Goal: Information Seeking & Learning: Learn about a topic

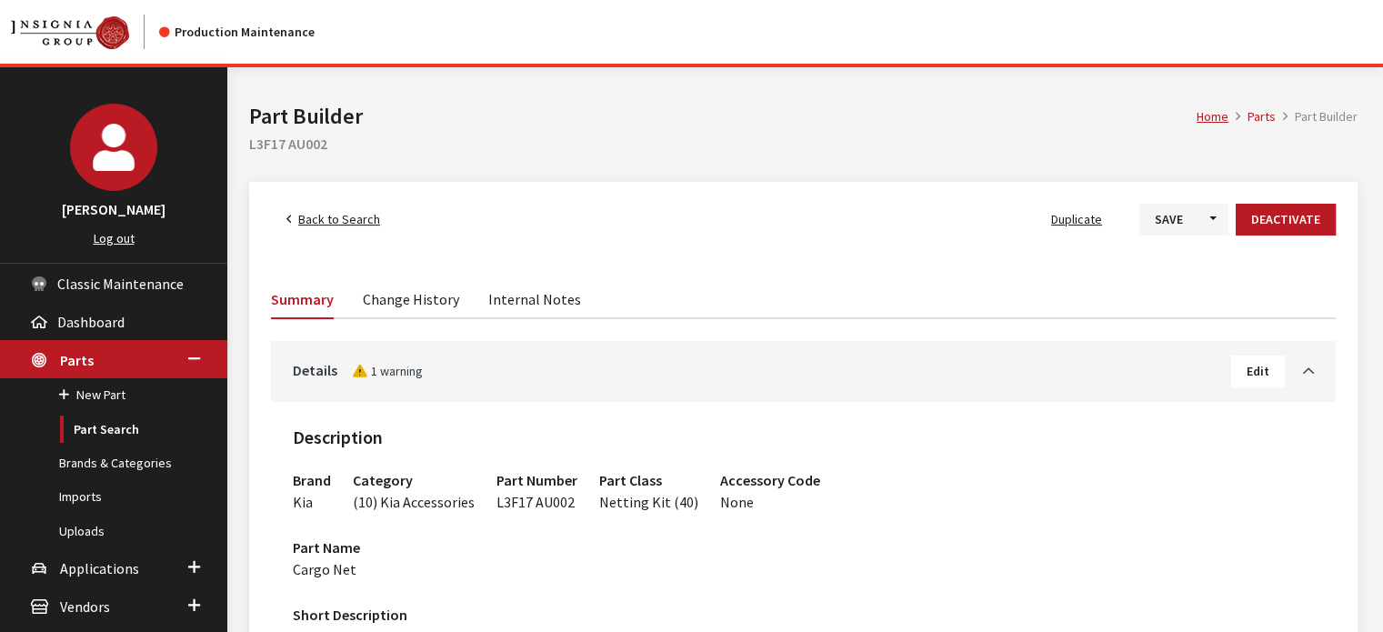
click at [353, 214] on span "Back to Search" at bounding box center [339, 219] width 82 height 16
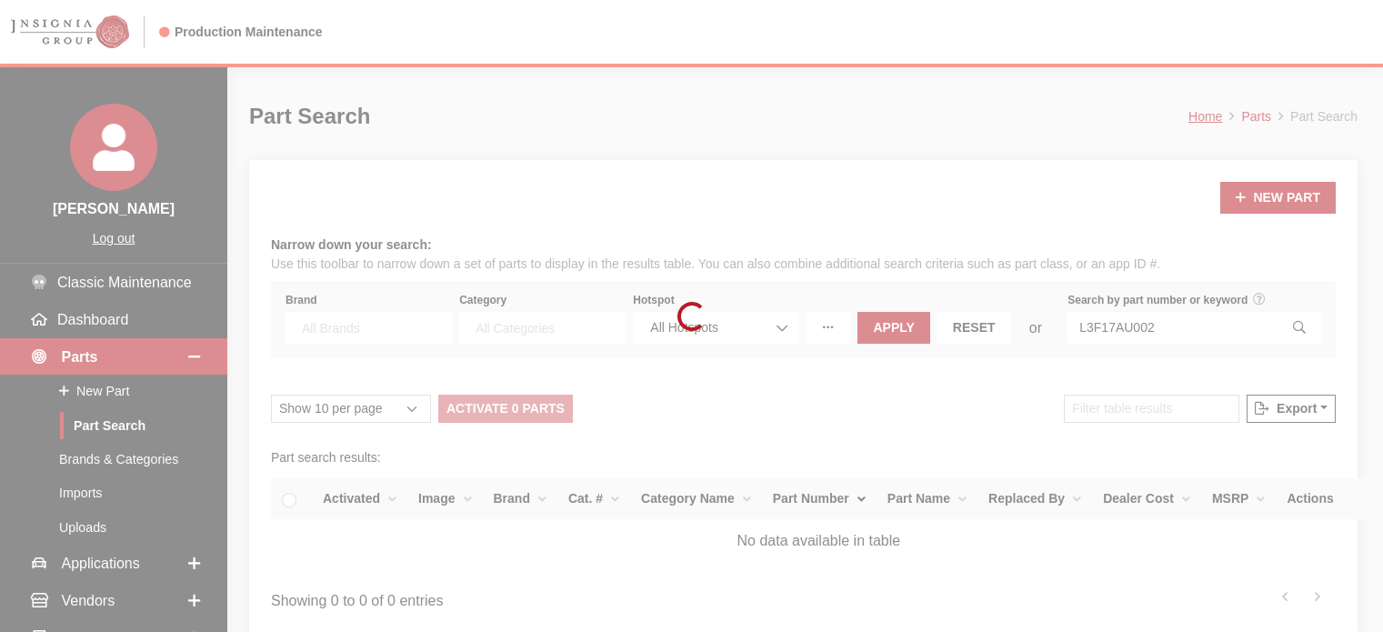
select select
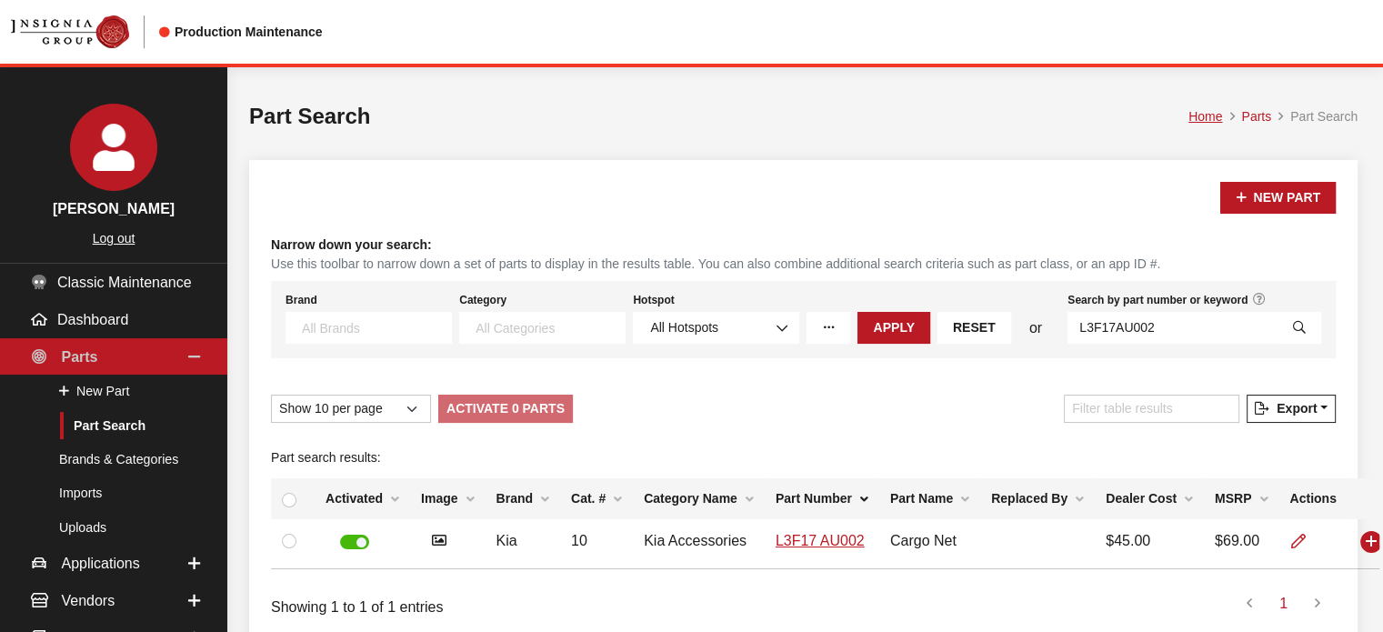
click at [89, 356] on span "Parts" at bounding box center [79, 355] width 36 height 15
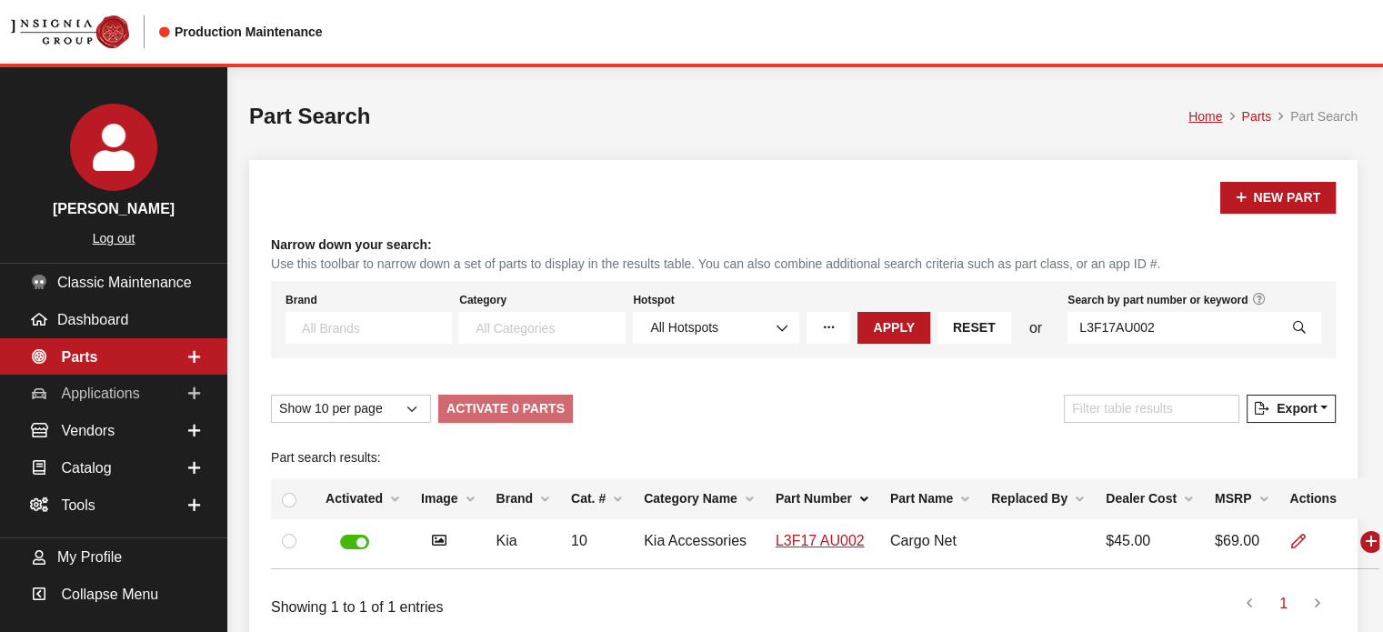
click at [109, 392] on span "Applications" at bounding box center [100, 393] width 78 height 15
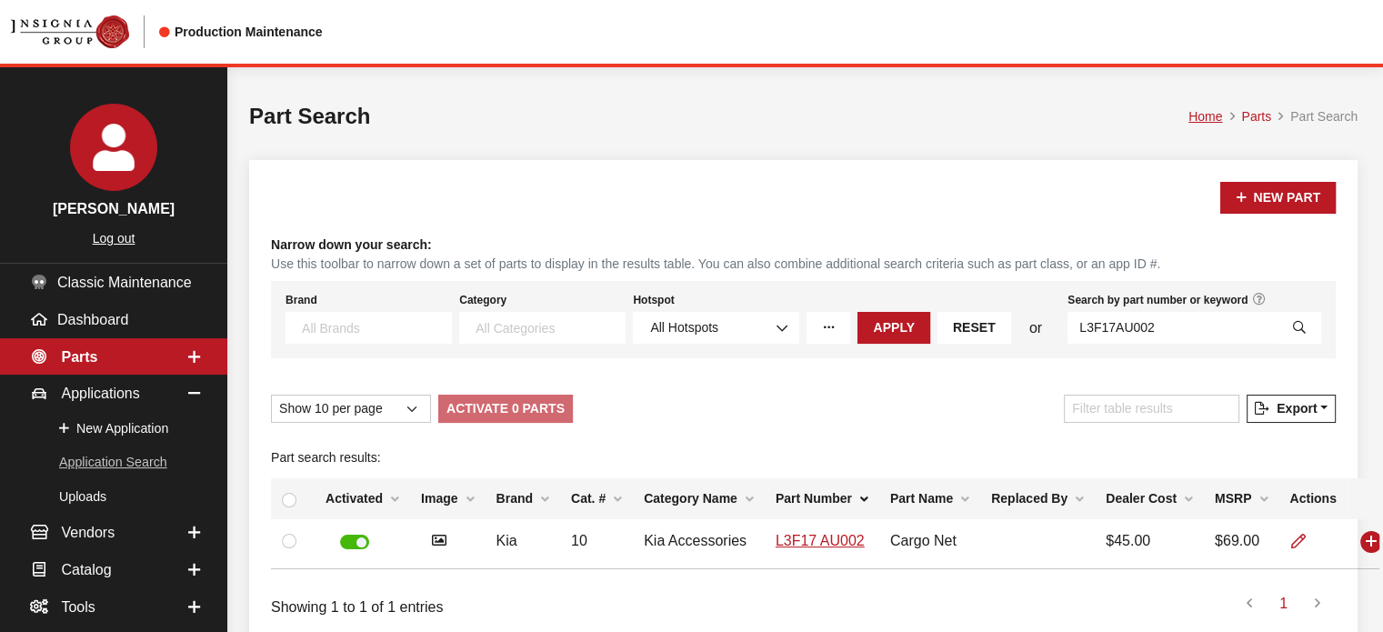
click at [121, 455] on link "Application Search" at bounding box center [113, 463] width 227 height 34
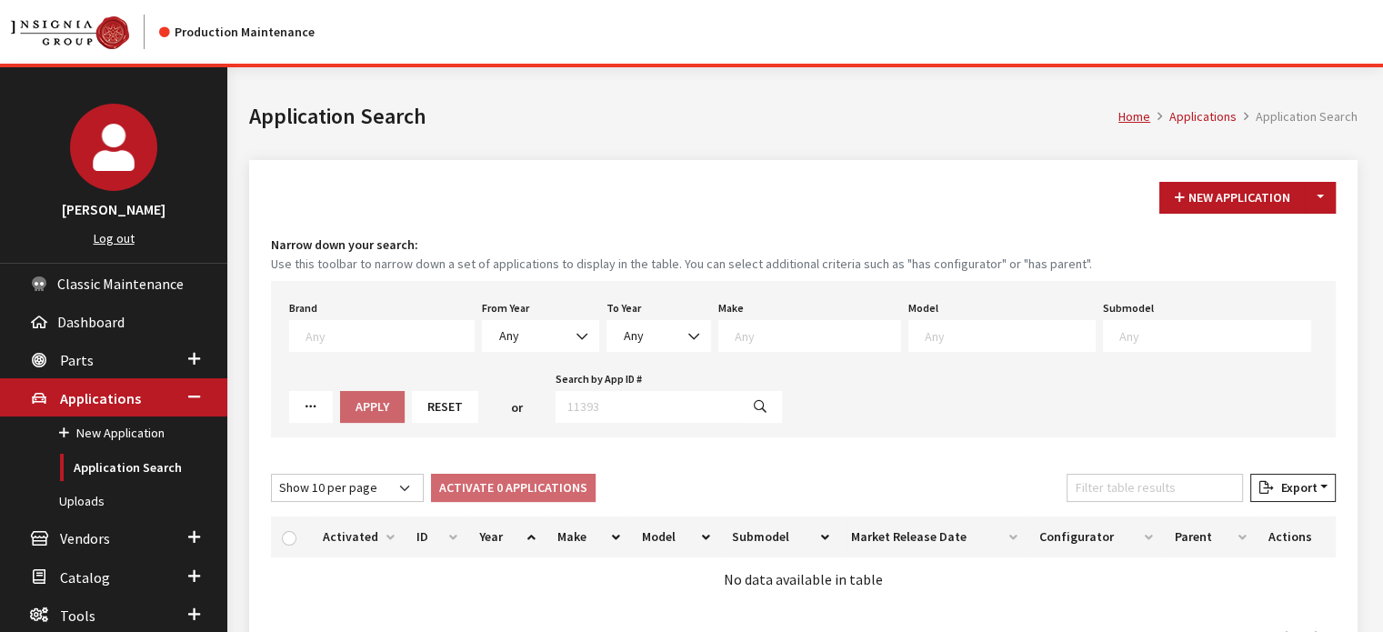
drag, startPoint x: 589, startPoint y: 365, endPoint x: 527, endPoint y: 335, distance: 68.7
click at [588, 365] on div "Brand Any Acura Alfa Romeo Audi Bentley BMW DoubleTake Ford GM Honda Hyundai In…" at bounding box center [803, 359] width 1065 height 156
click at [527, 334] on span "Any" at bounding box center [541, 335] width 94 height 19
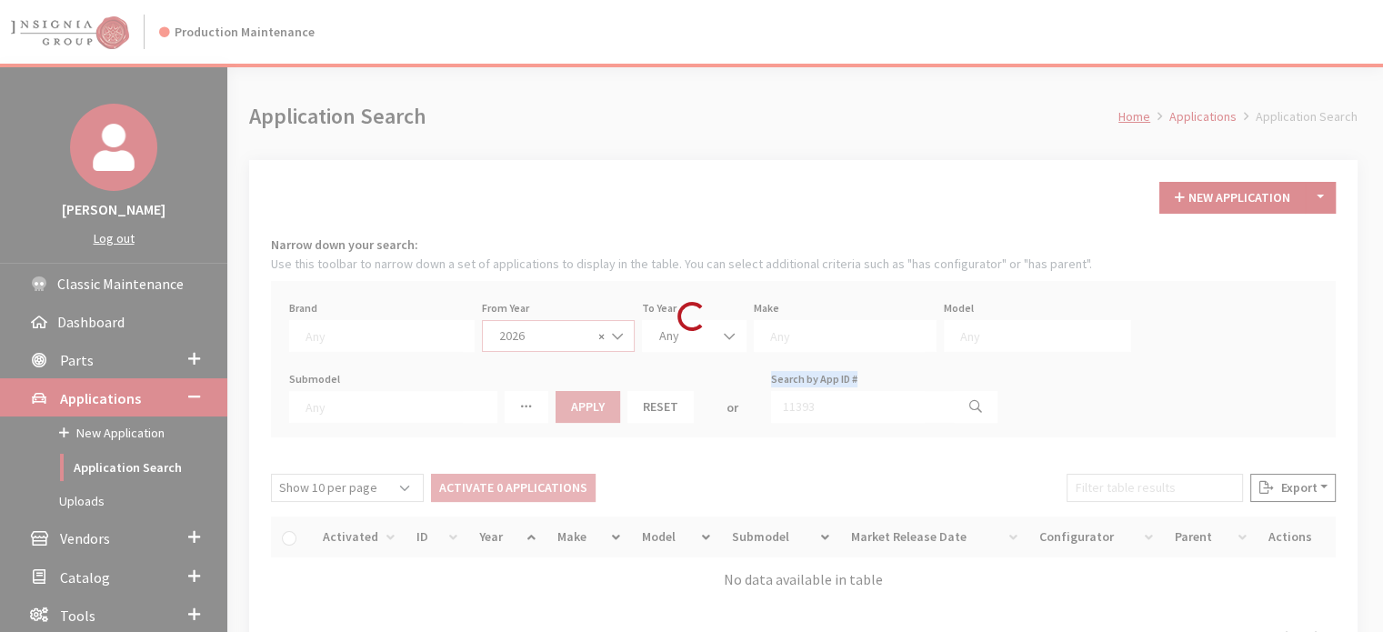
select select "2026"
select select
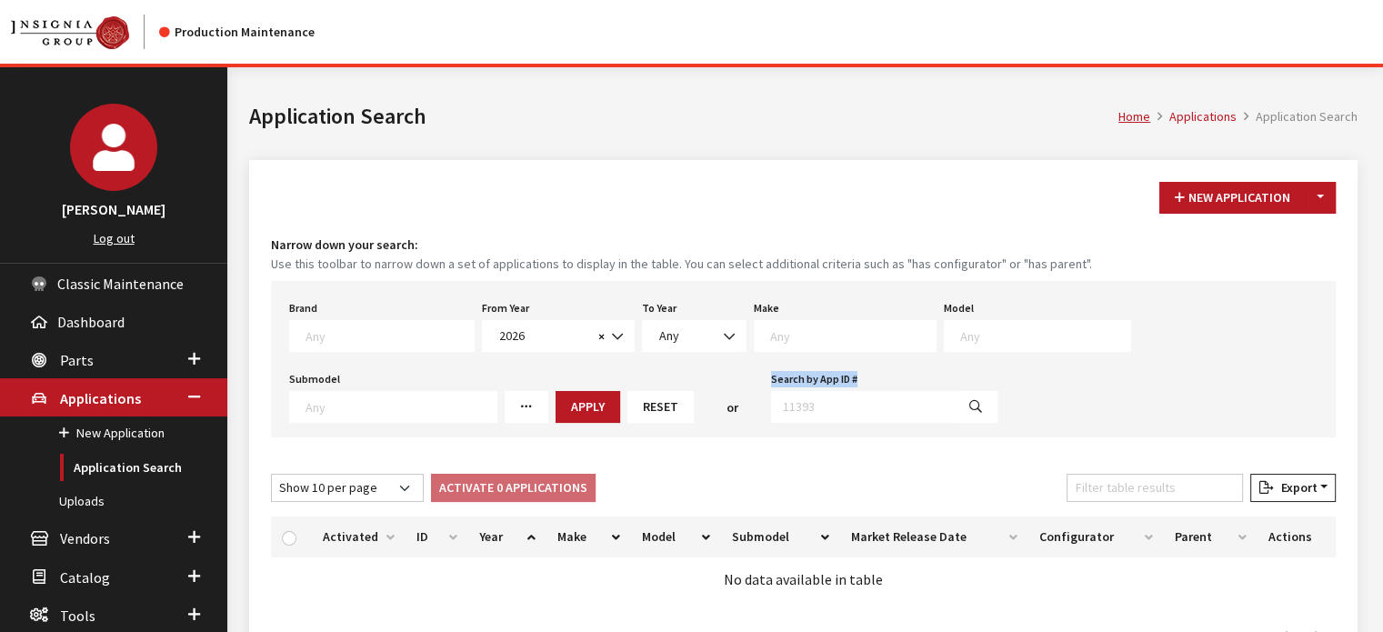
click at [770, 338] on textarea "Search" at bounding box center [852, 335] width 165 height 16
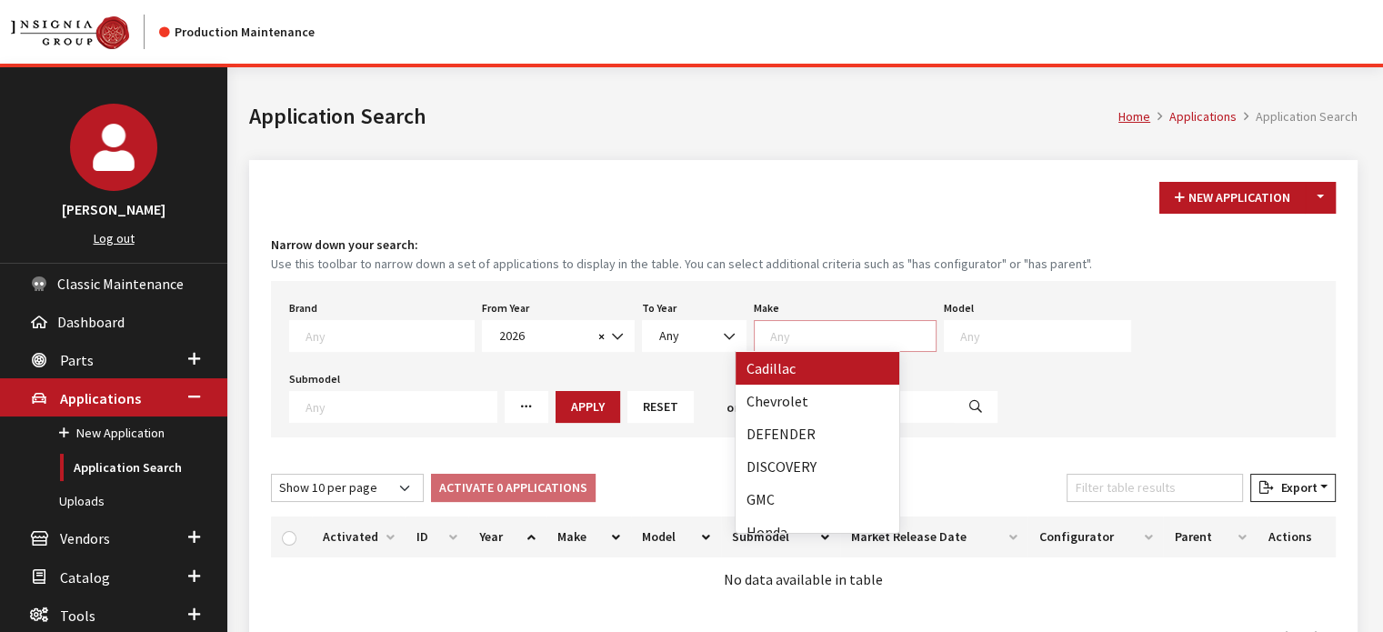
scroll to position [91, 0]
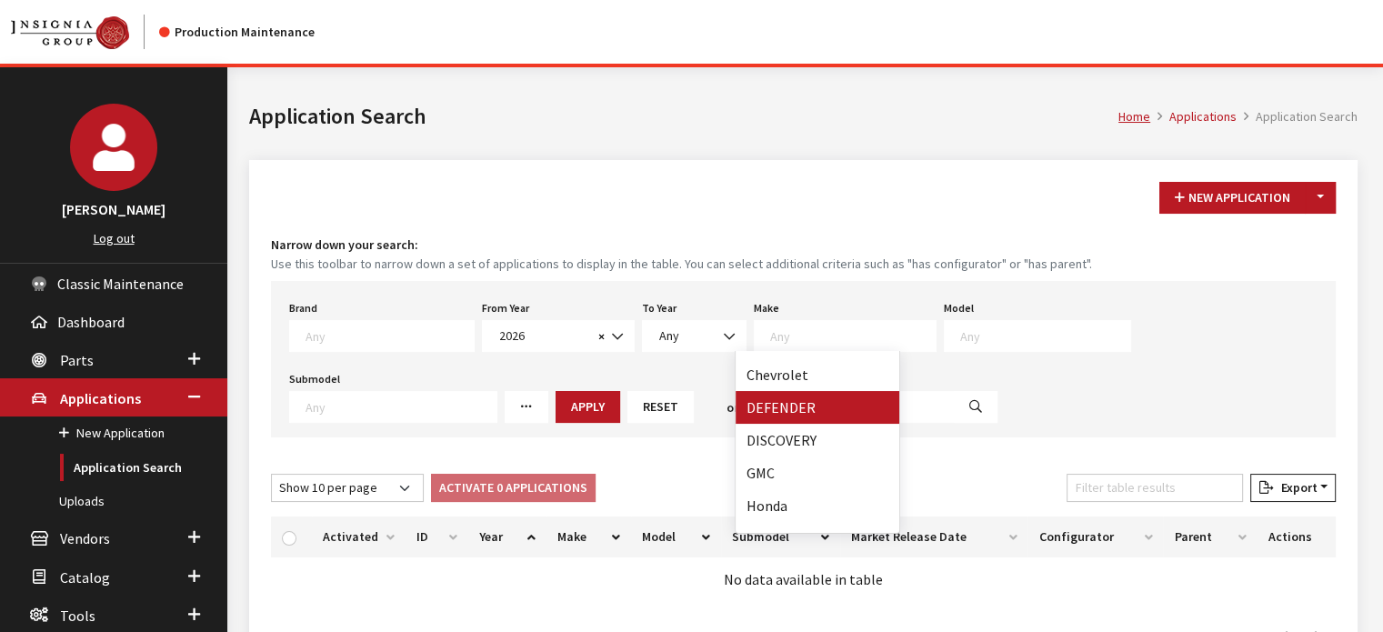
drag, startPoint x: 797, startPoint y: 409, endPoint x: 927, endPoint y: 404, distance: 131.0
select select "64"
select select
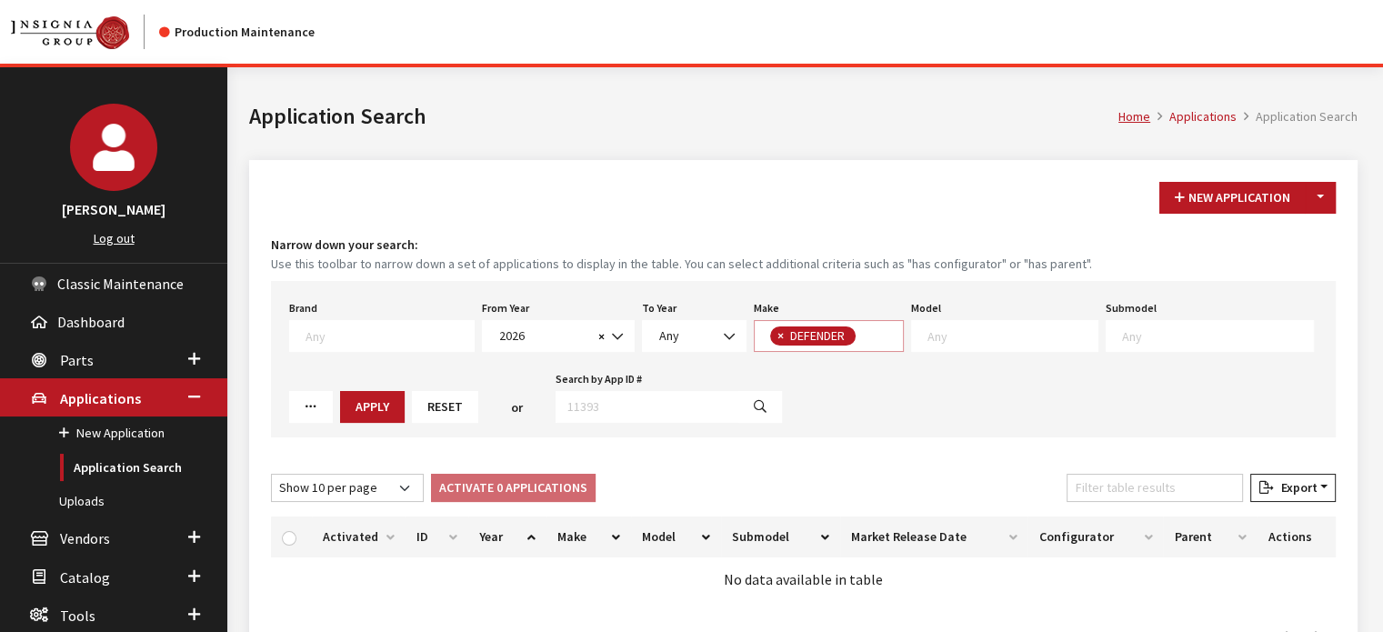
click at [831, 336] on span "DEFENDER" at bounding box center [818, 335] width 61 height 16
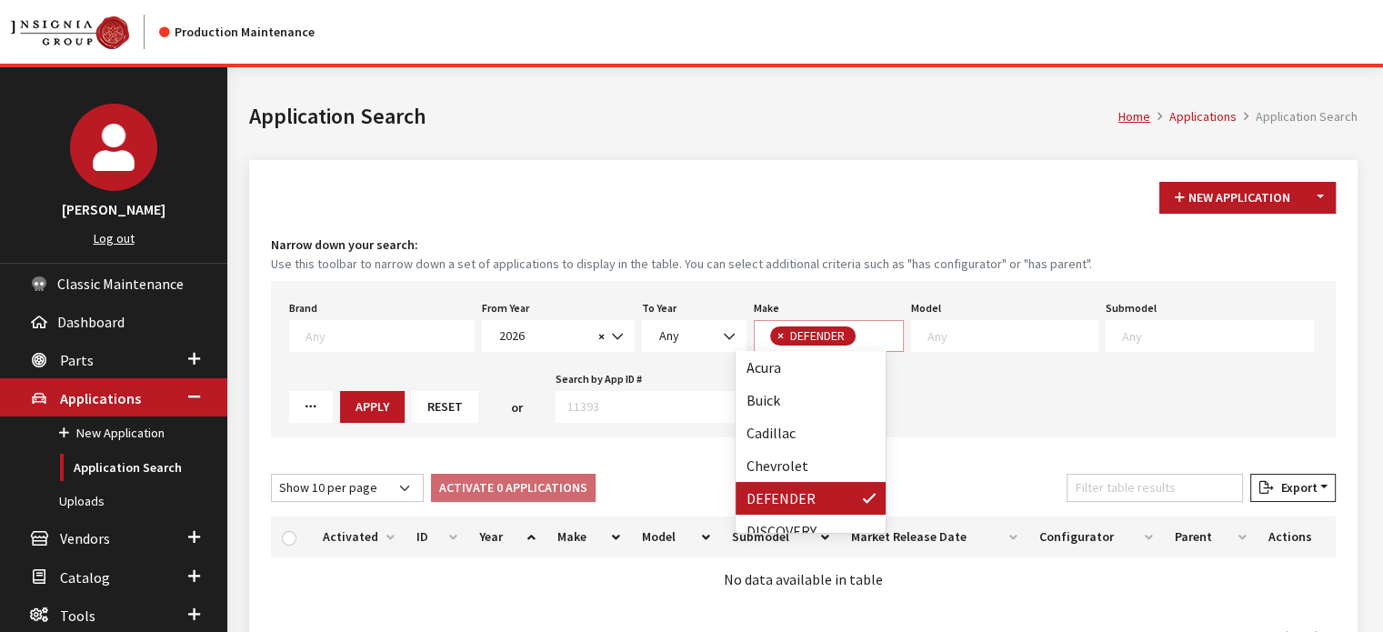
scroll to position [91, 0]
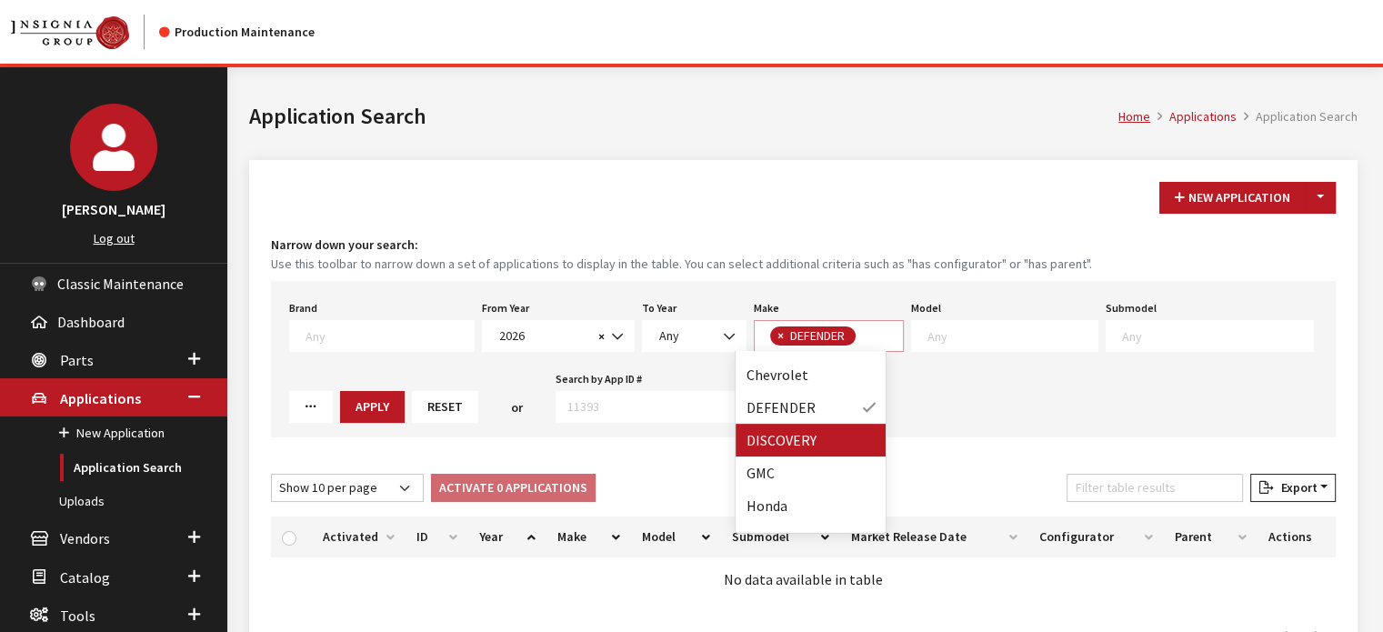
select select
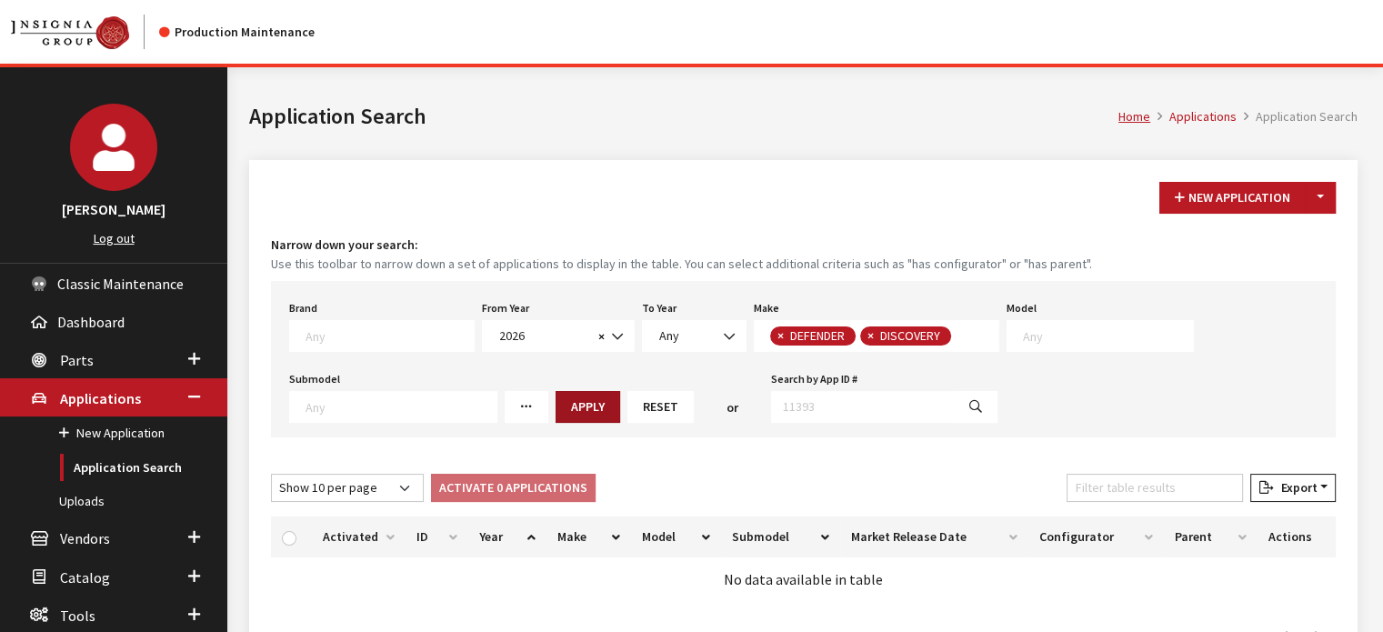
drag, startPoint x: 530, startPoint y: 396, endPoint x: 576, endPoint y: 394, distance: 45.5
click at [535, 396] on div "Brand Any Acura Alfa Romeo Audi Bentley BMW DoubleTake Ford GM Honda Hyundai In…" at bounding box center [803, 359] width 1065 height 156
click at [586, 396] on button "Apply" at bounding box center [588, 407] width 65 height 32
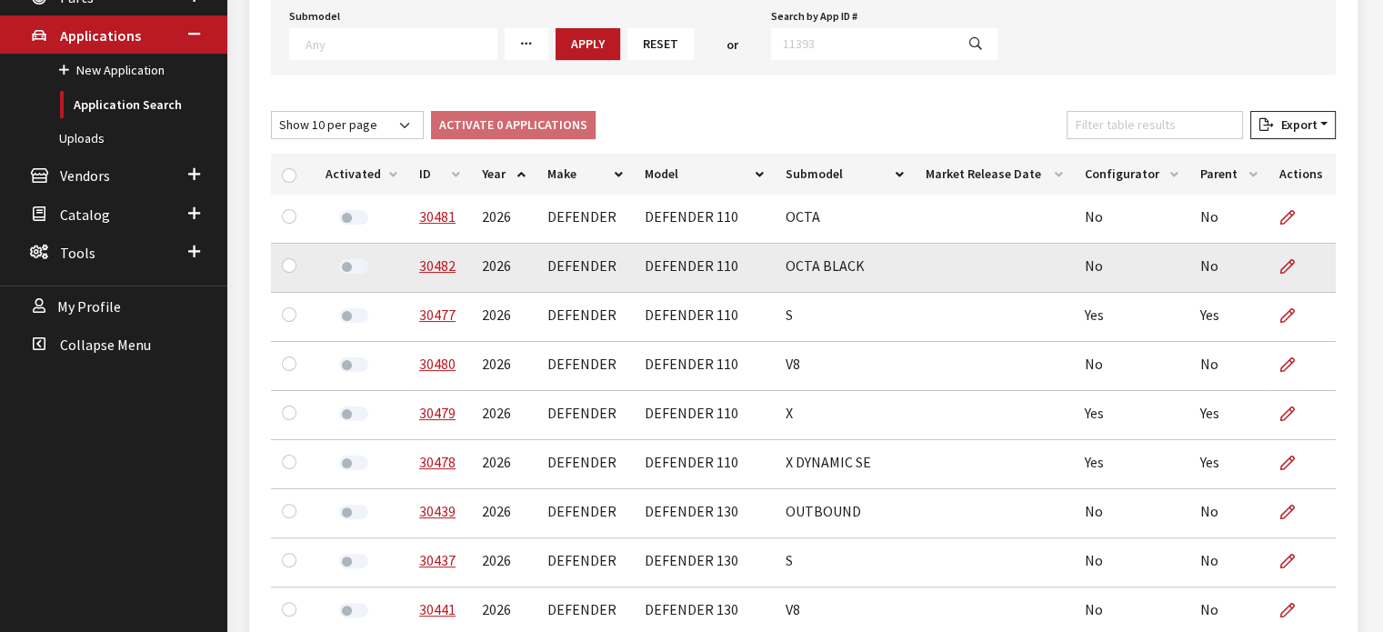
scroll to position [364, 0]
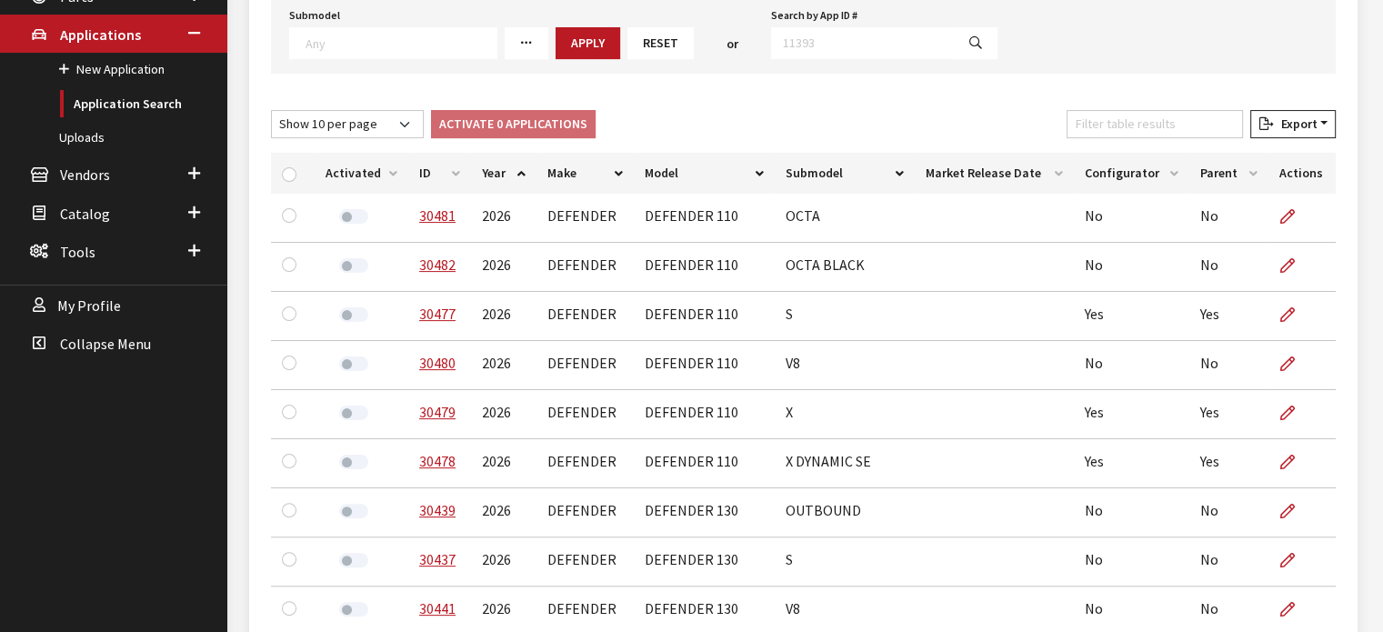
click at [500, 169] on th "Year" at bounding box center [504, 173] width 66 height 41
click at [652, 174] on th "Model" at bounding box center [704, 173] width 141 height 41
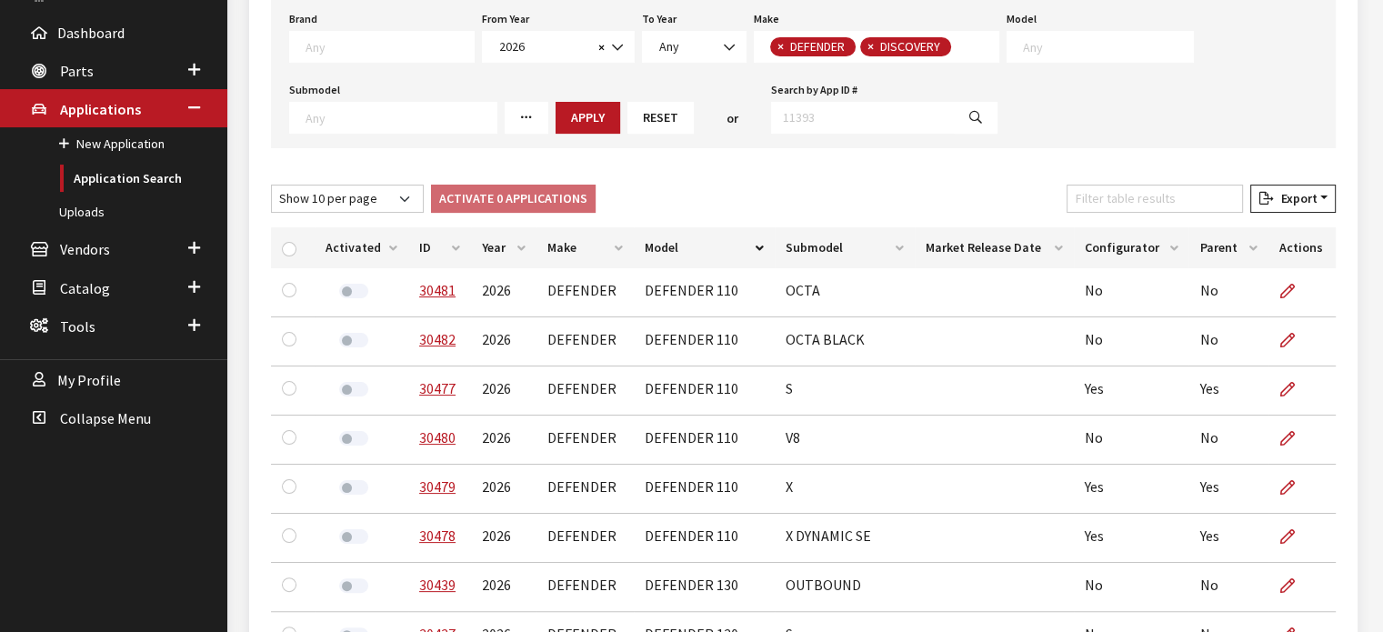
scroll to position [115, 0]
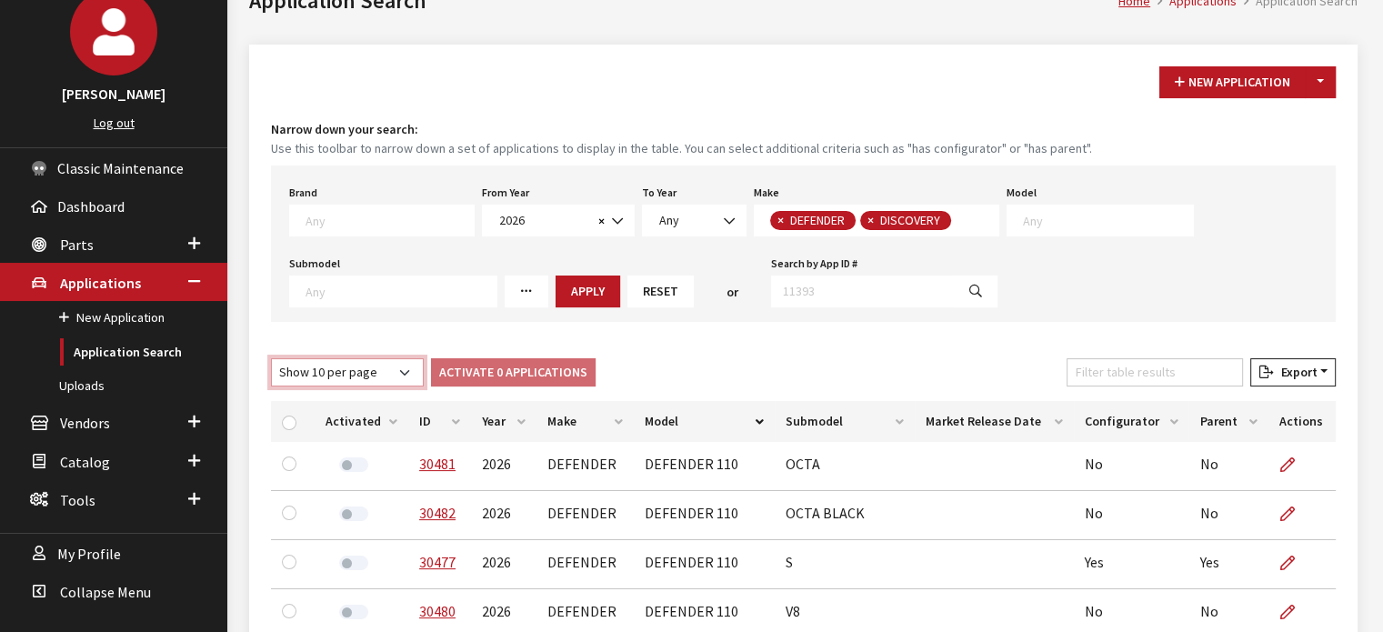
click at [354, 375] on select "Show 10 per page Show 25 per page Show 50 per page Show 100 per page Show 1000 …" at bounding box center [347, 372] width 153 height 28
select select "1000"
click at [271, 358] on select "Show 10 per page Show 25 per page Show 50 per page Show 100 per page Show 1000 …" at bounding box center [347, 372] width 153 height 28
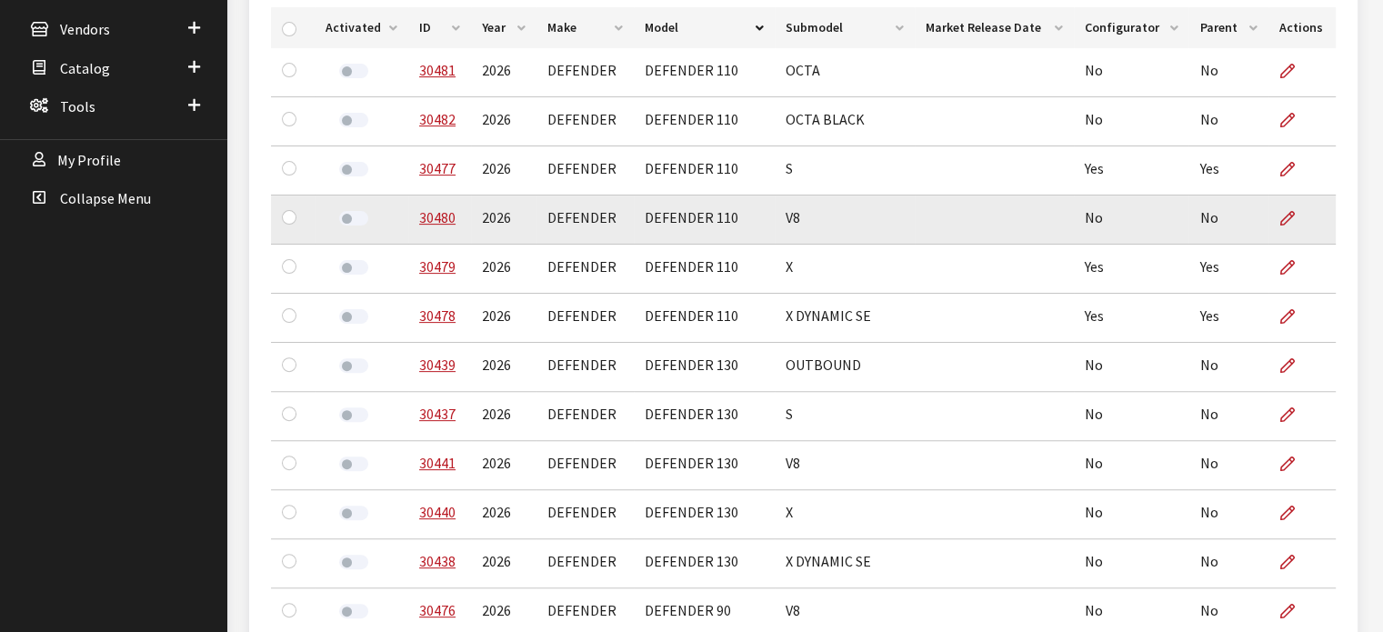
scroll to position [297, 0]
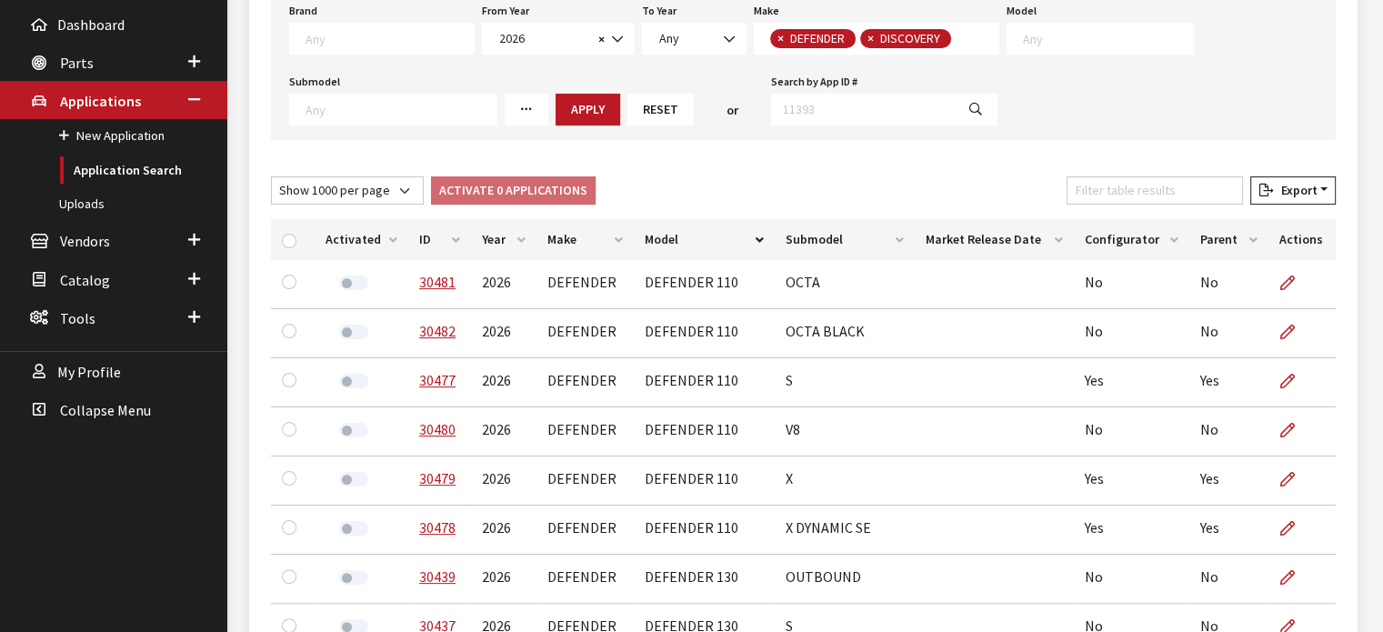
click at [458, 246] on th "ID" at bounding box center [439, 239] width 63 height 41
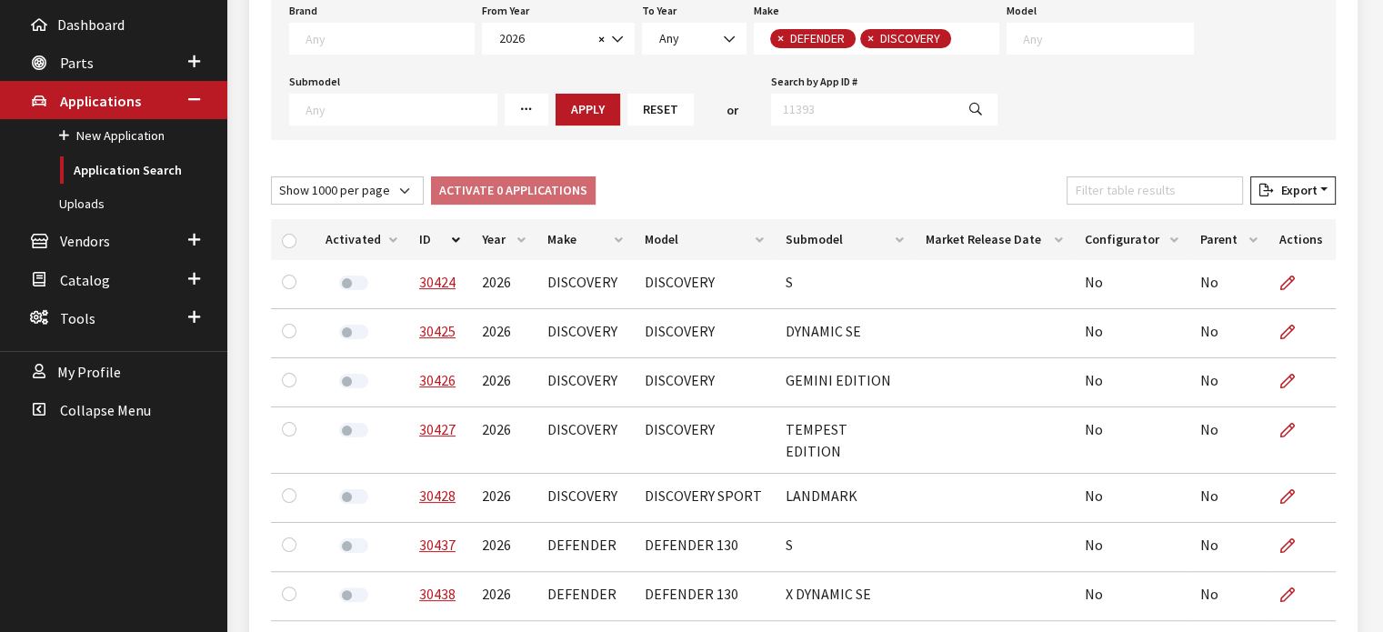
click at [455, 243] on th "ID" at bounding box center [439, 239] width 63 height 41
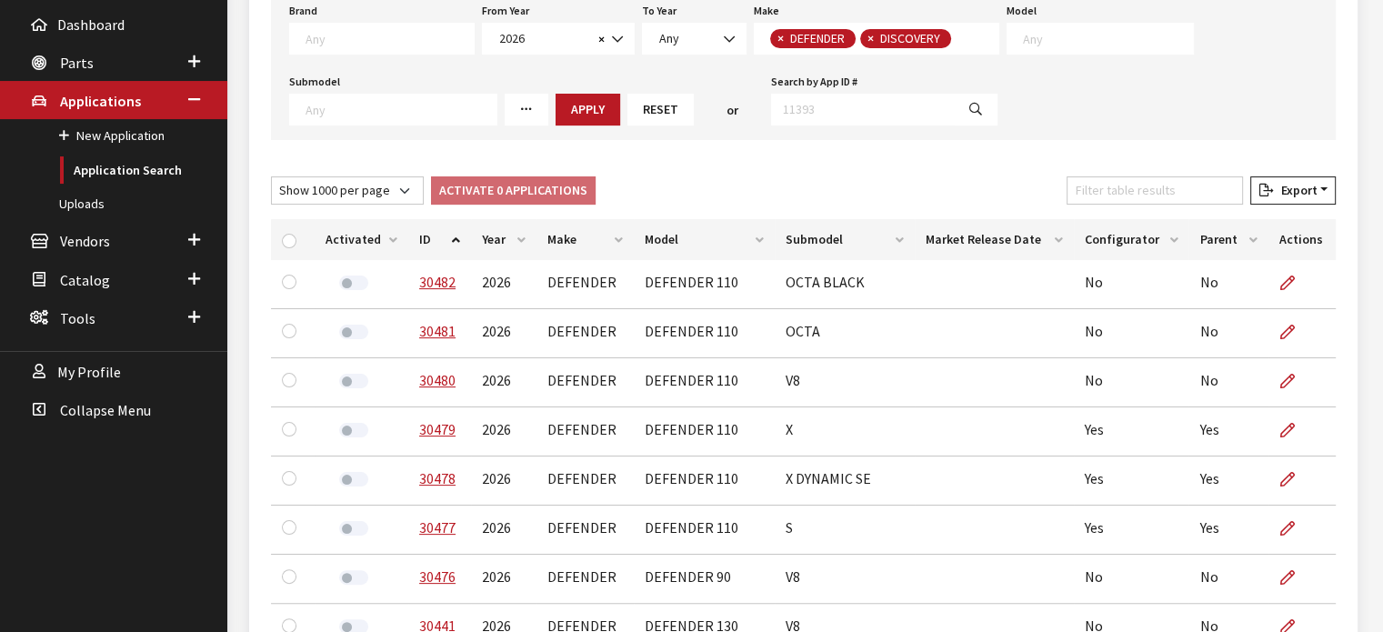
click at [455, 243] on th "ID" at bounding box center [439, 239] width 63 height 41
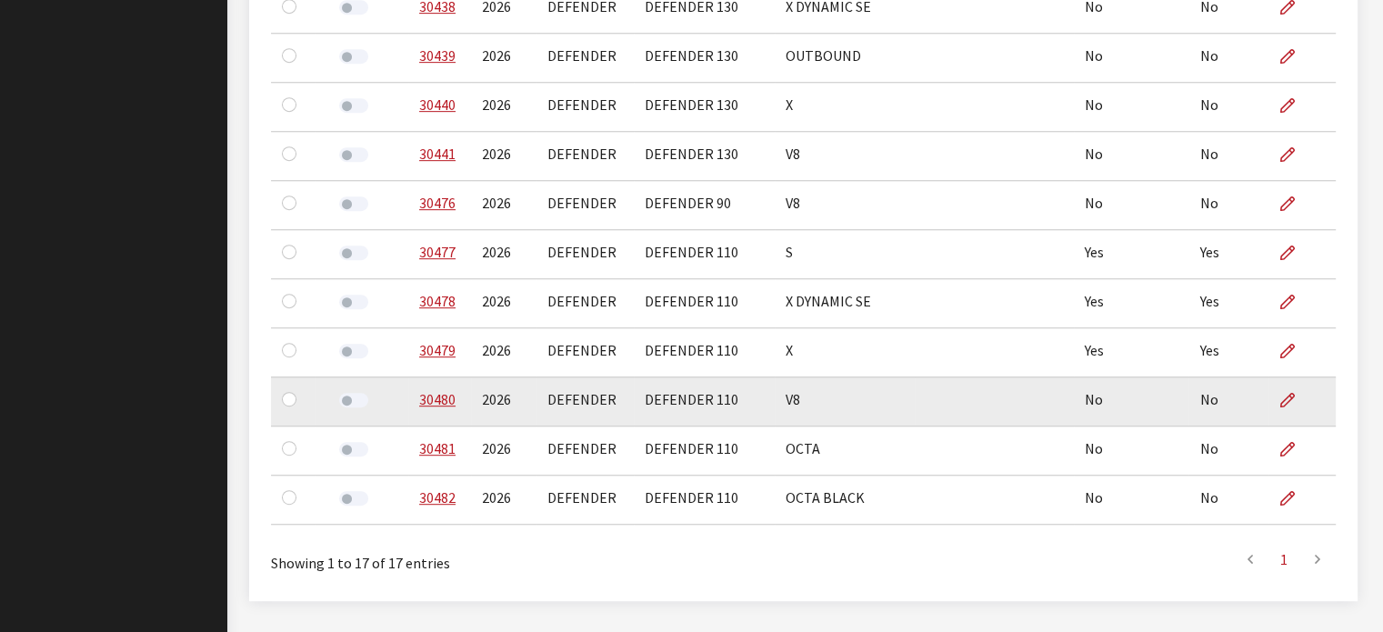
scroll to position [915, 0]
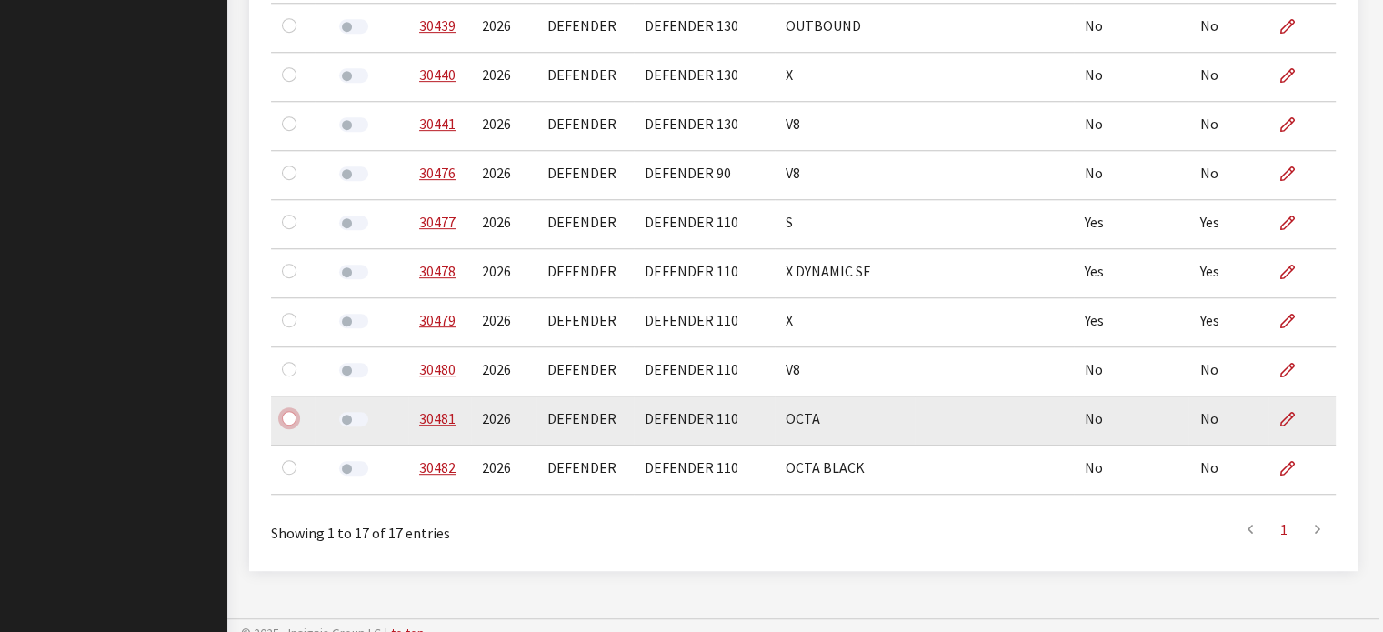
click at [295, 411] on input "checkbox" at bounding box center [289, 418] width 15 height 15
checkbox input "true"
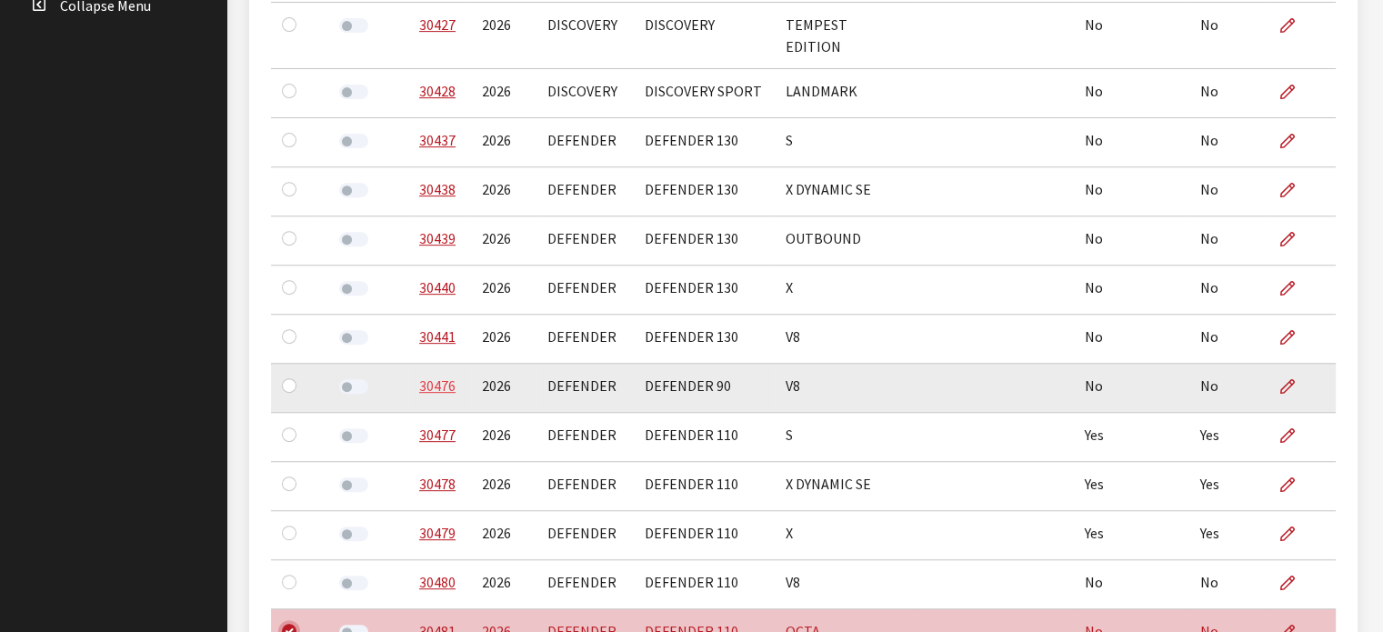
scroll to position [733, 0]
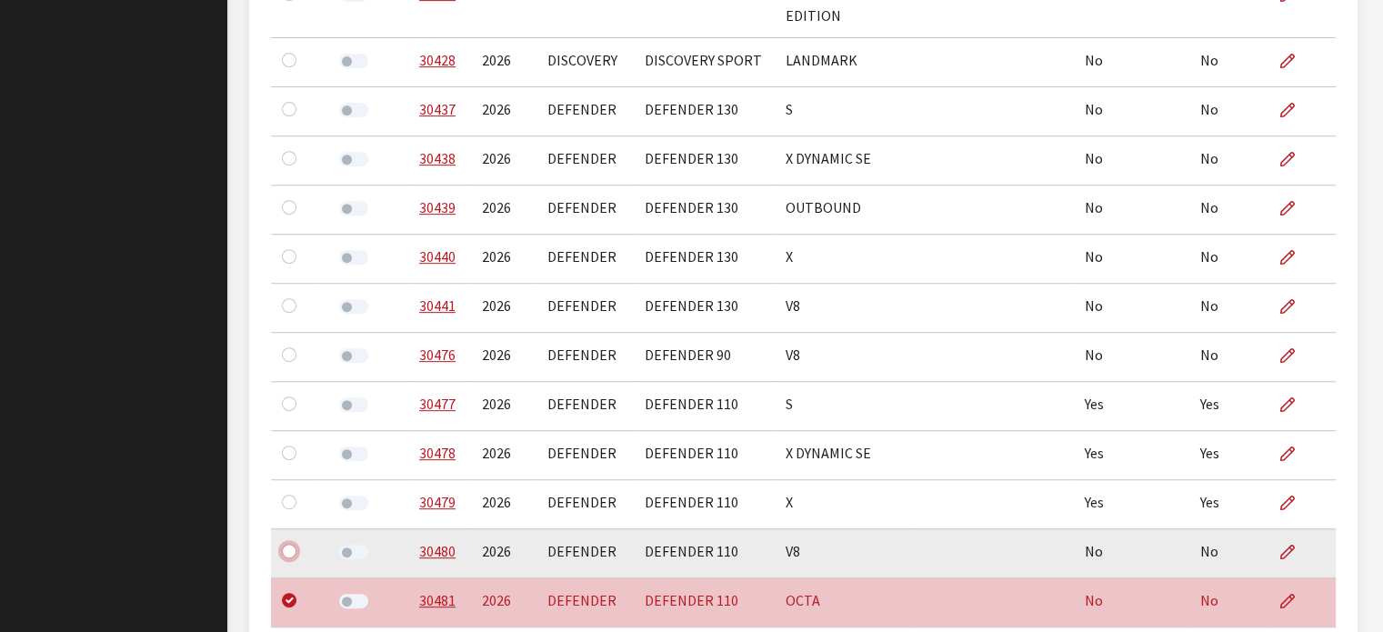
click at [295, 544] on input "checkbox" at bounding box center [289, 551] width 15 height 15
checkbox input "true"
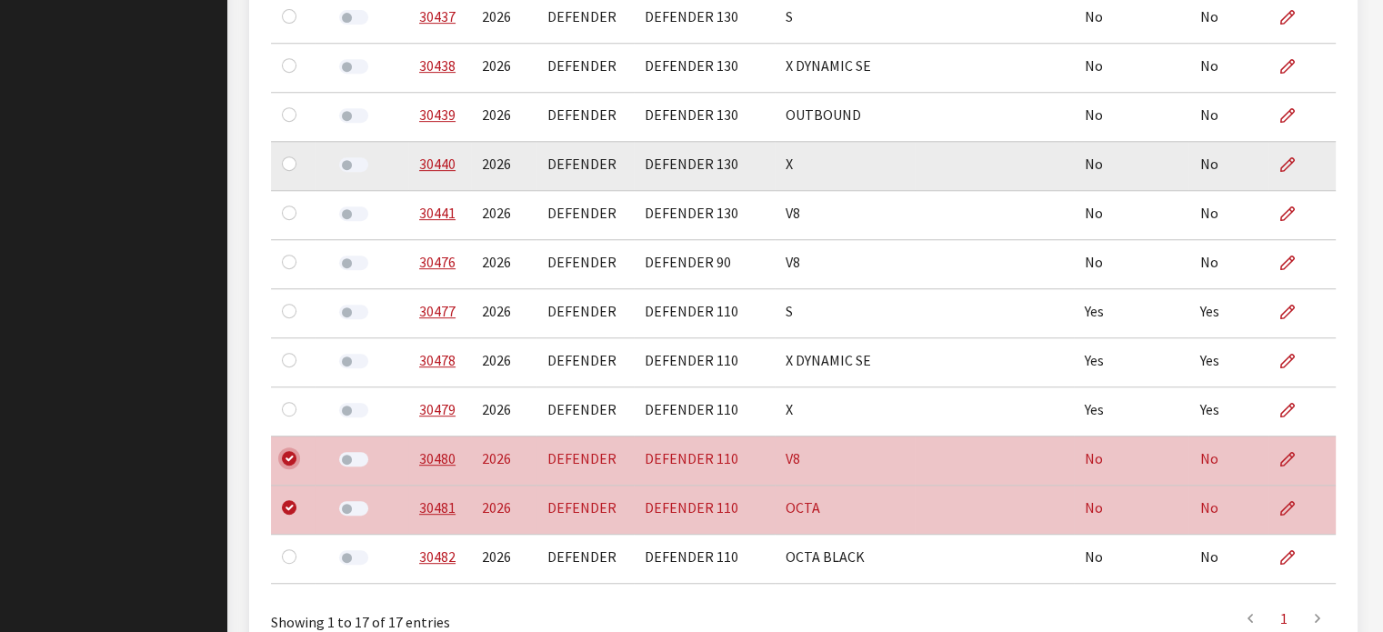
scroll to position [642, 0]
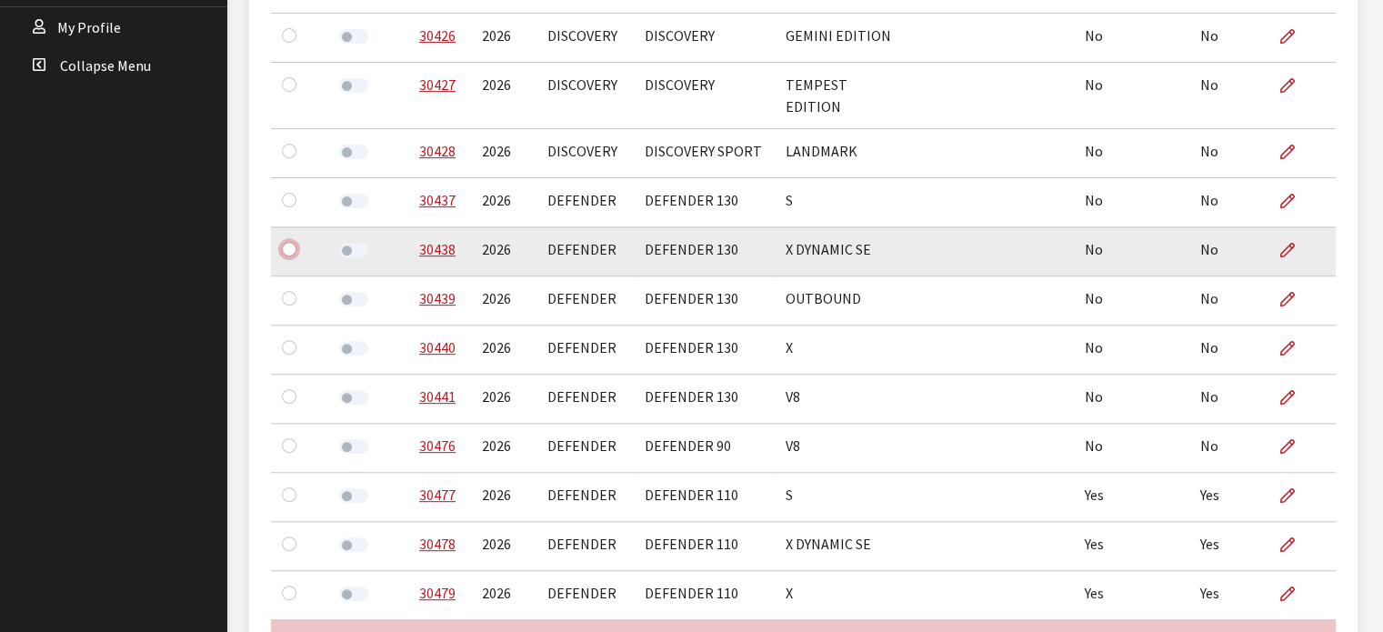
click at [291, 242] on input "checkbox" at bounding box center [289, 249] width 15 height 15
checkbox input "true"
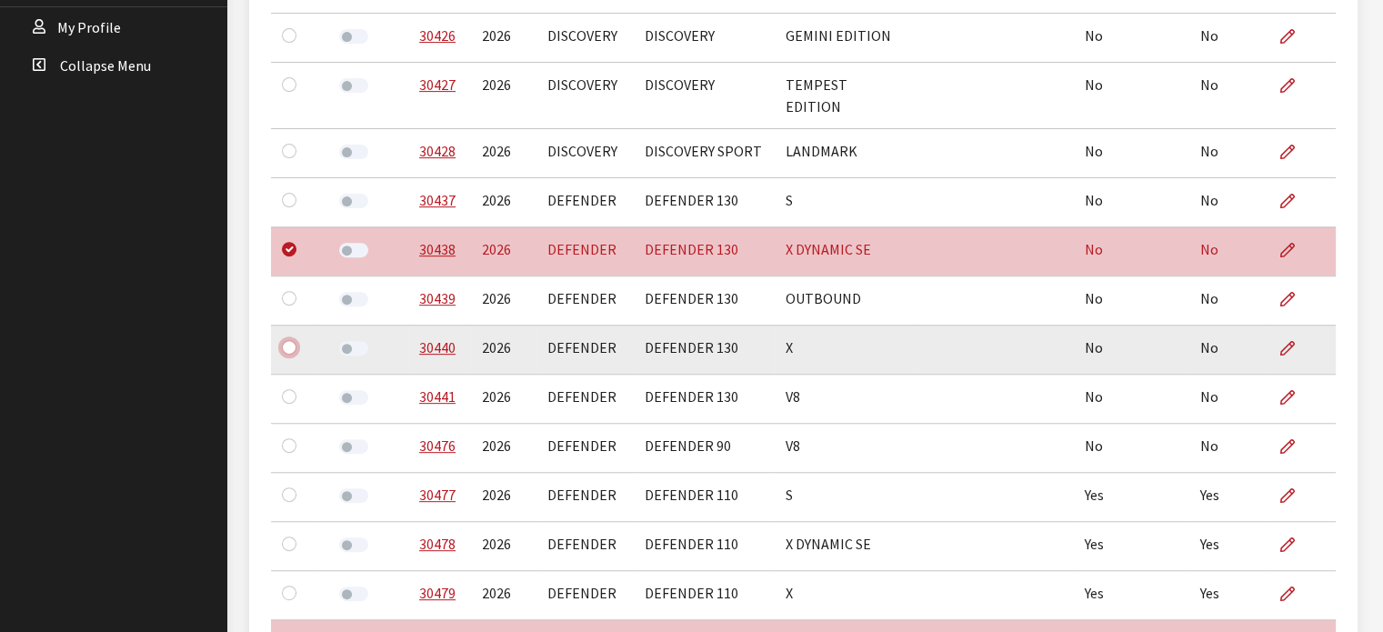
click at [290, 340] on input "checkbox" at bounding box center [289, 347] width 15 height 15
checkbox input "true"
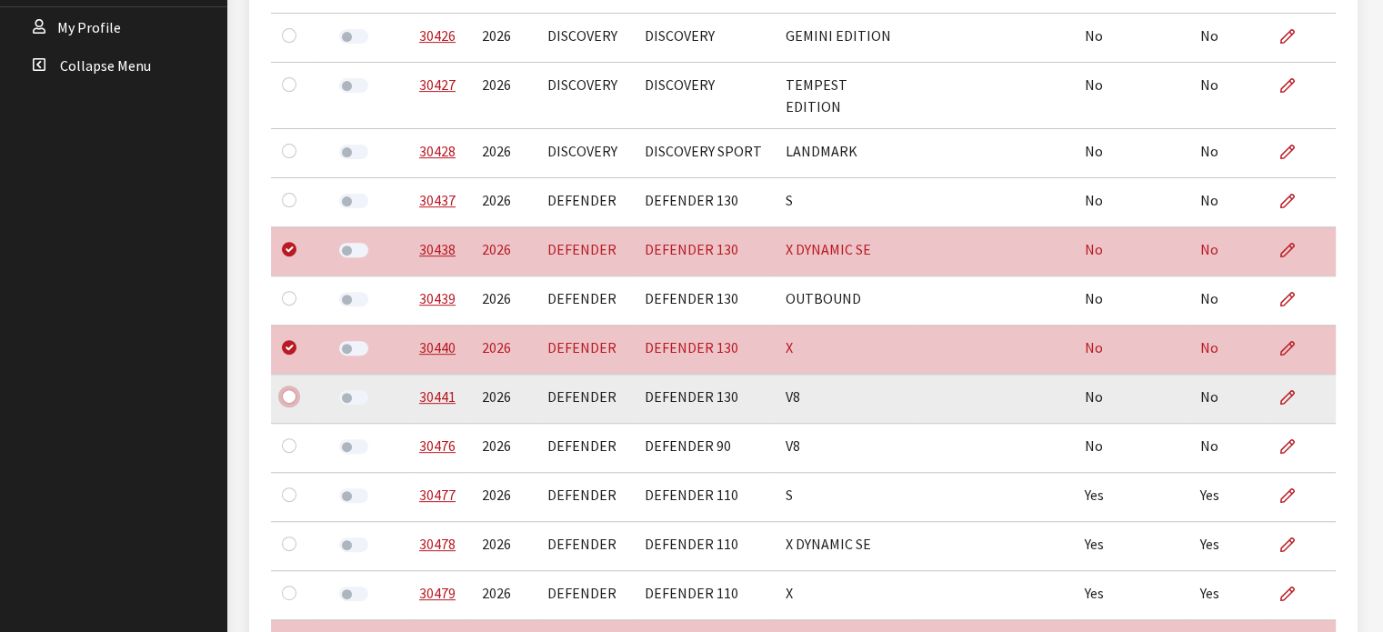
click at [287, 389] on input "checkbox" at bounding box center [289, 396] width 15 height 15
checkbox input "true"
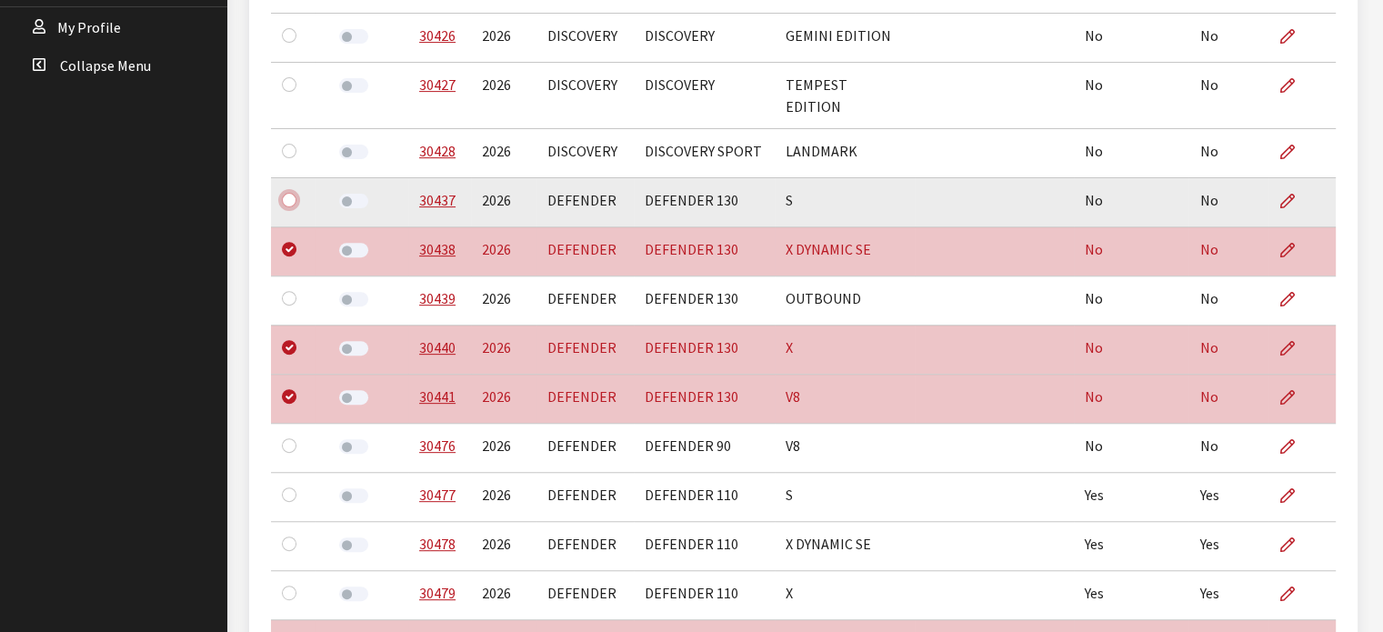
click at [283, 193] on input "checkbox" at bounding box center [289, 200] width 15 height 15
checkbox input "true"
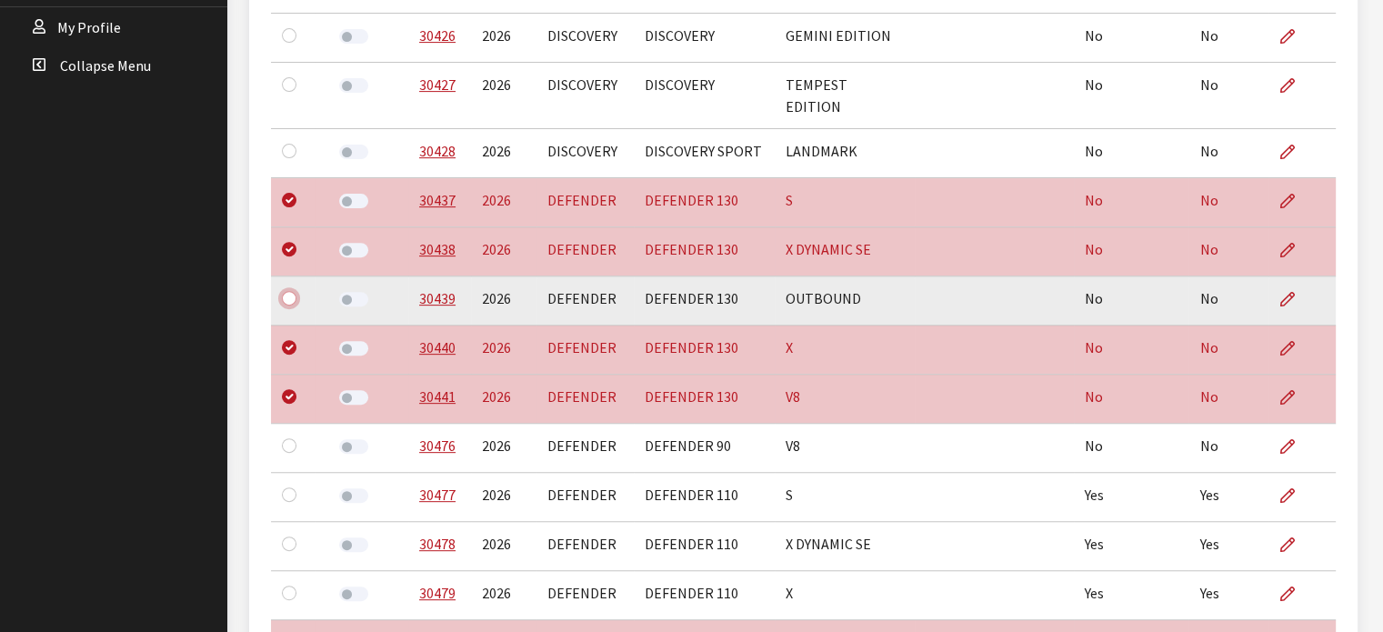
click at [291, 291] on input "checkbox" at bounding box center [289, 298] width 15 height 15
checkbox input "true"
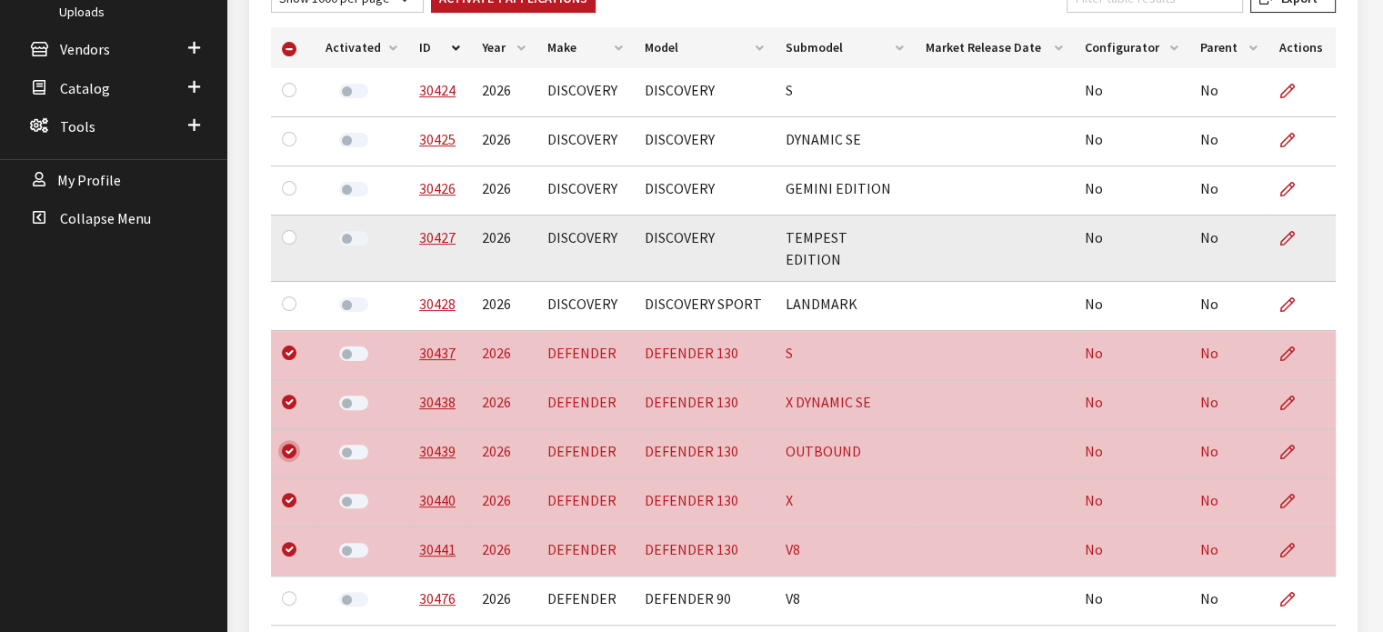
scroll to position [460, 0]
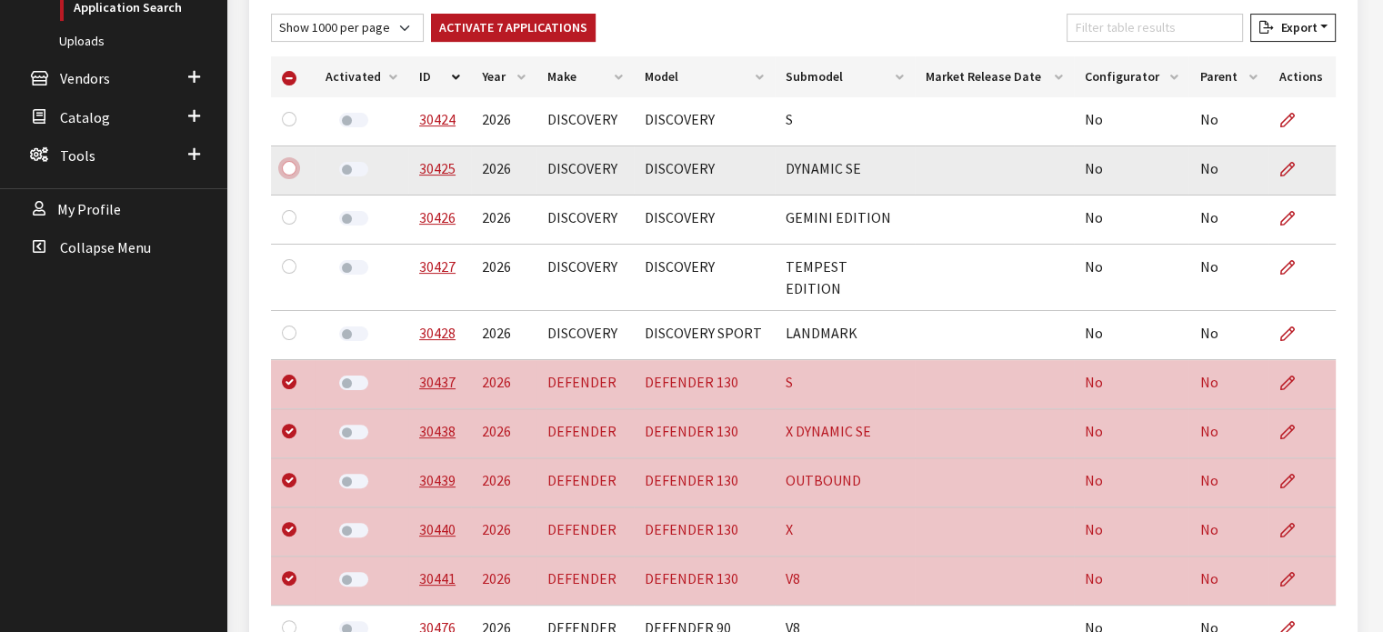
click at [286, 169] on input "checkbox" at bounding box center [289, 168] width 15 height 15
checkbox input "true"
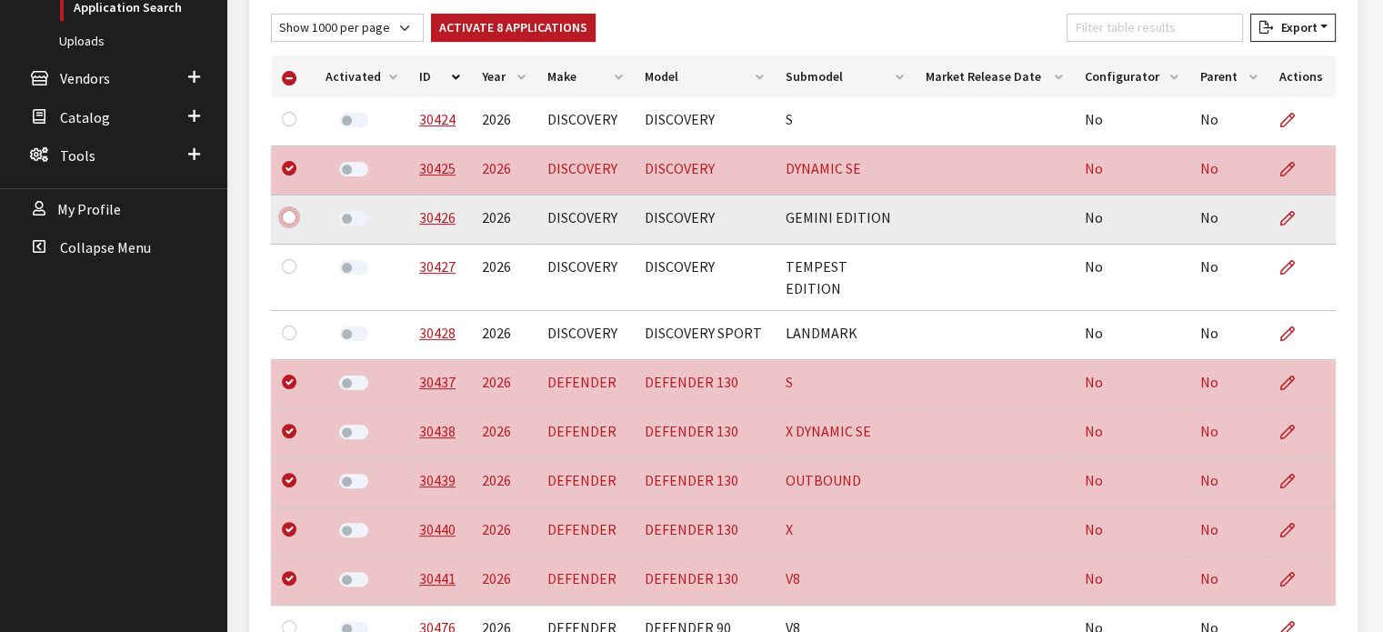
click at [292, 217] on input "checkbox" at bounding box center [289, 217] width 15 height 15
checkbox input "true"
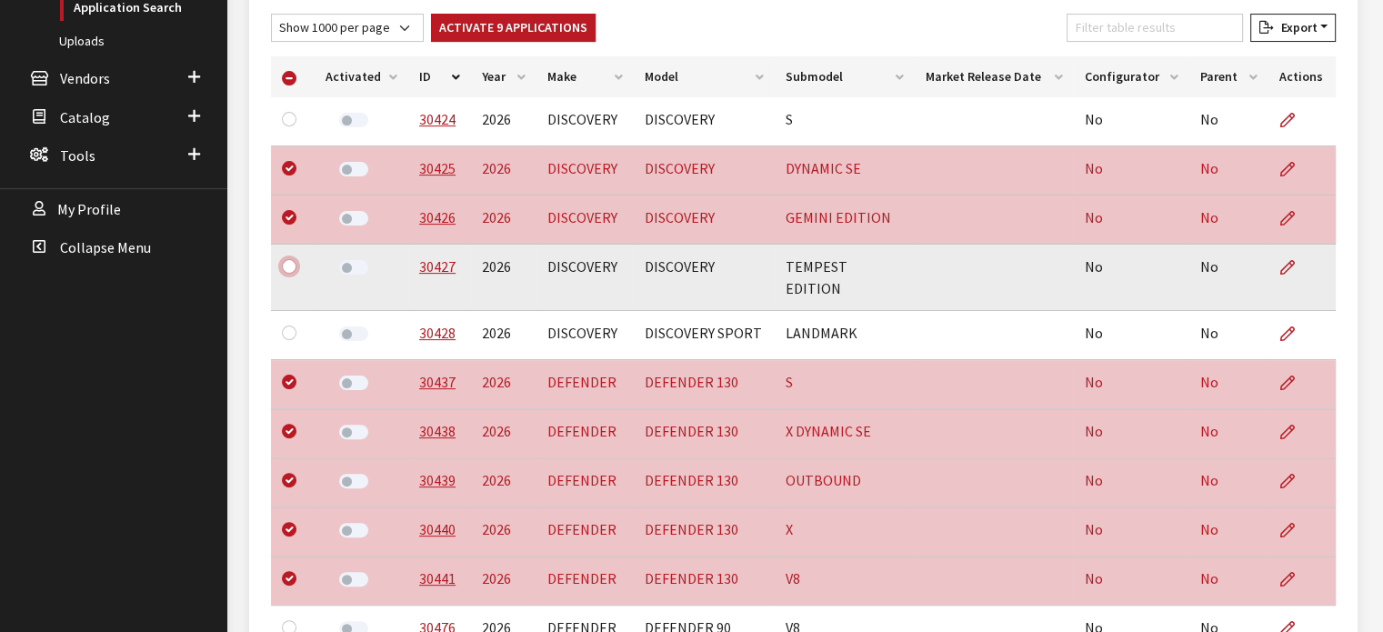
click at [287, 266] on input "checkbox" at bounding box center [289, 266] width 15 height 15
checkbox input "true"
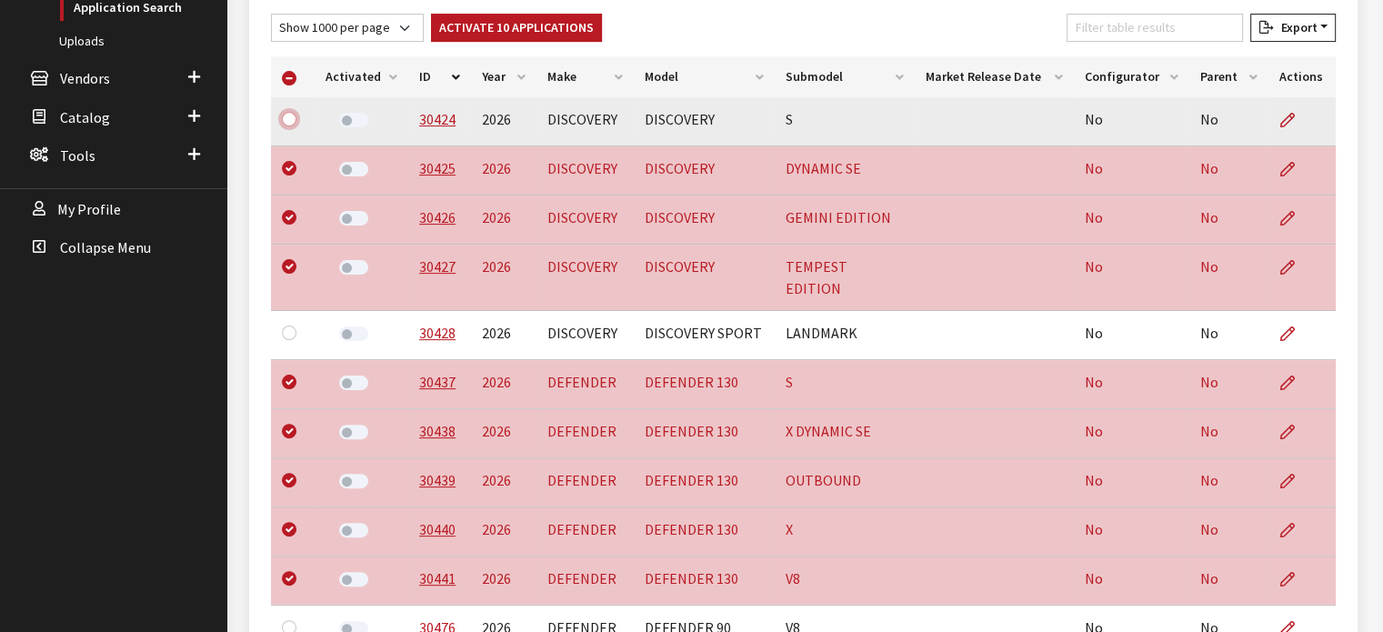
click at [291, 119] on input "checkbox" at bounding box center [289, 119] width 15 height 15
checkbox input "true"
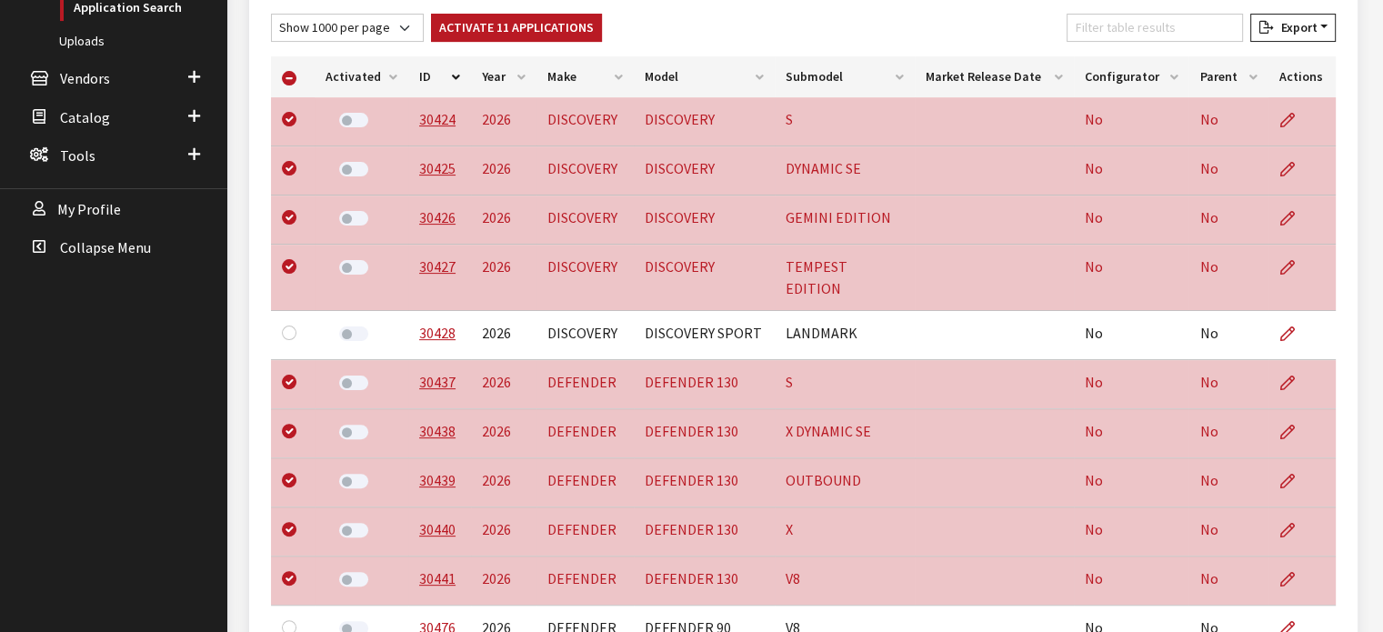
click at [41, 470] on div "Kirsten Dart Log out Classic Maintenance Dashboard Parts New Part Part Search B…" at bounding box center [113, 354] width 227 height 1495
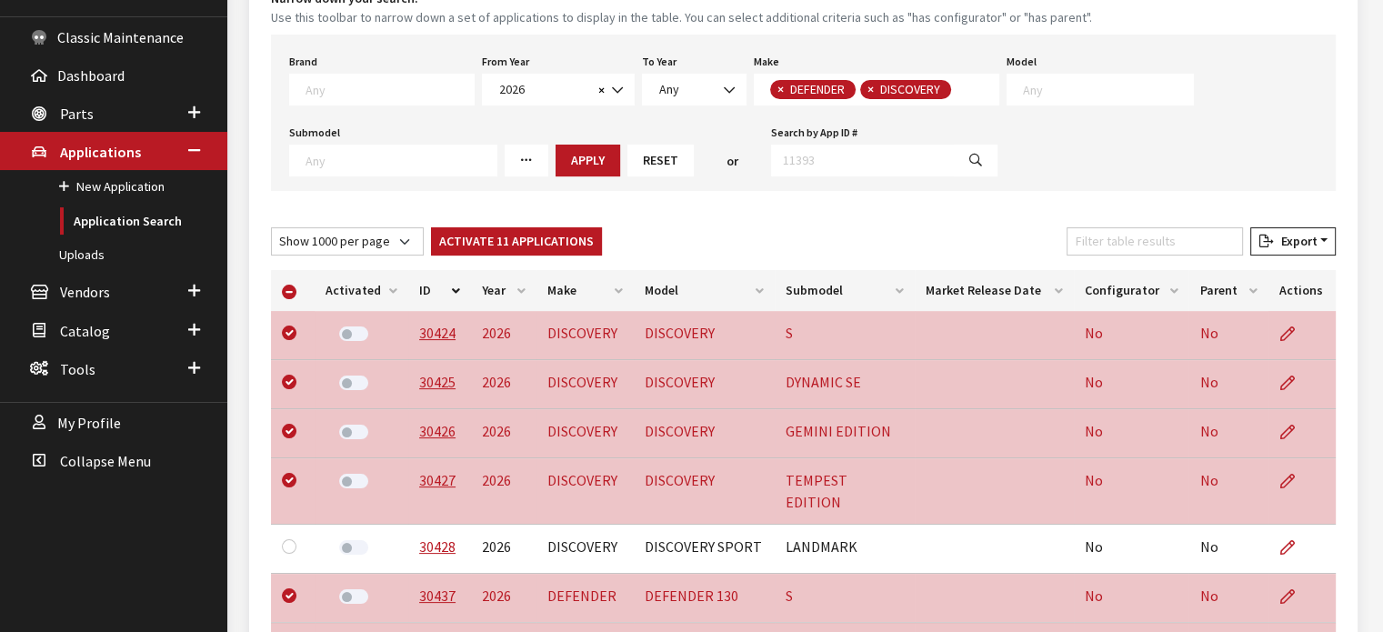
scroll to position [5, 0]
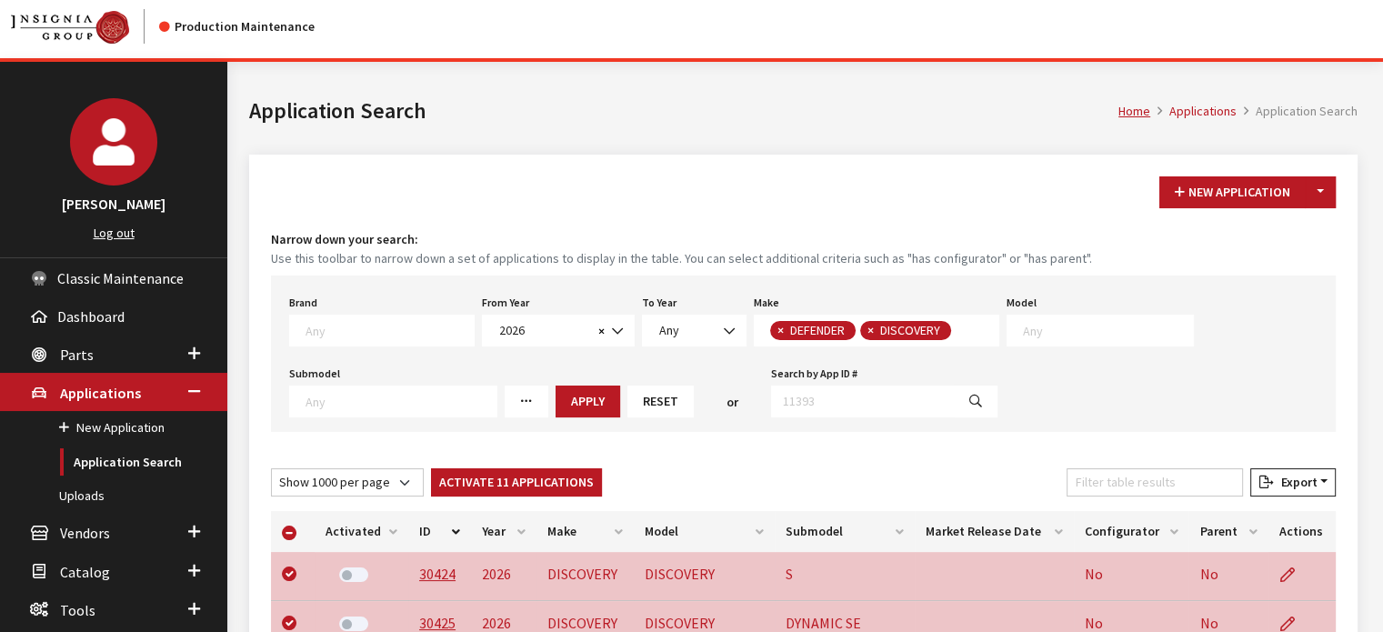
click at [527, 182] on div "New Application Toggle Dropdown New From Existing..." at bounding box center [803, 192] width 1072 height 32
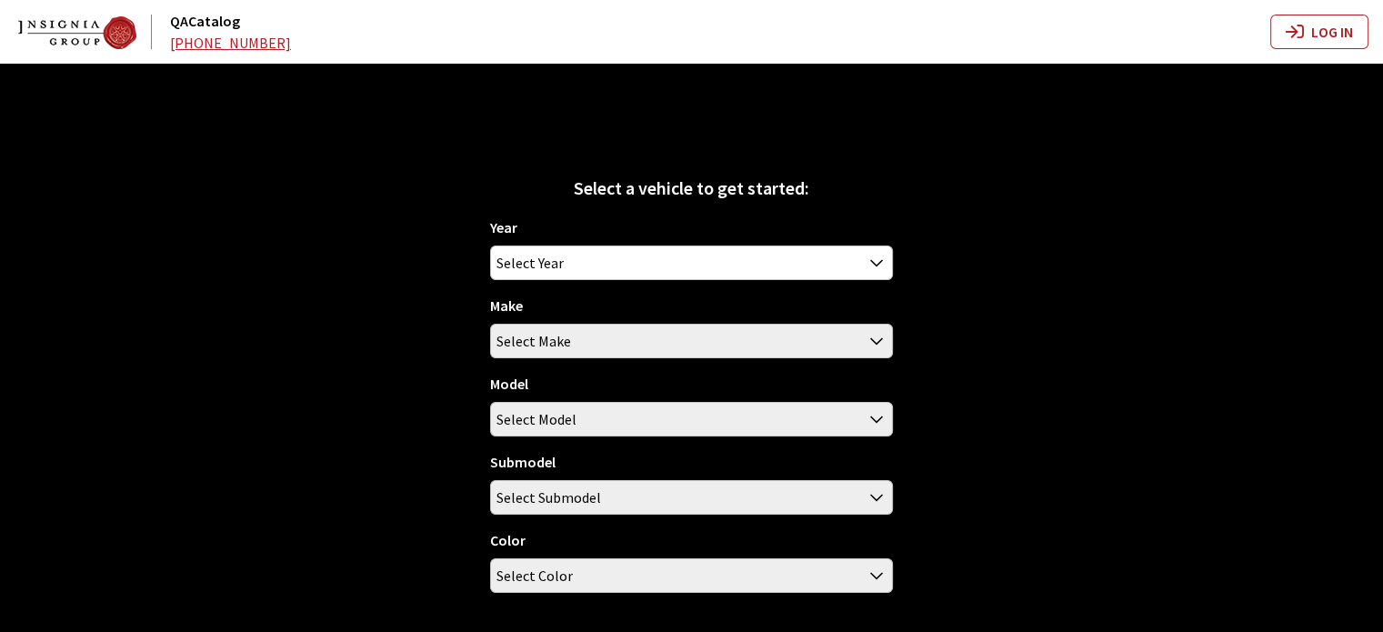
click at [607, 285] on div "Year [DATE] 2025 2024 2023 2022 2021 2020 2019 2018 2017 2016 2015 2014 2013 20…" at bounding box center [691, 411] width 403 height 391
click at [606, 282] on div "Year [DATE] 2025 2024 2023 2022 2021 2020 2019 2018 2017 2016 2015 2014 2013 20…" at bounding box center [691, 411] width 403 height 391
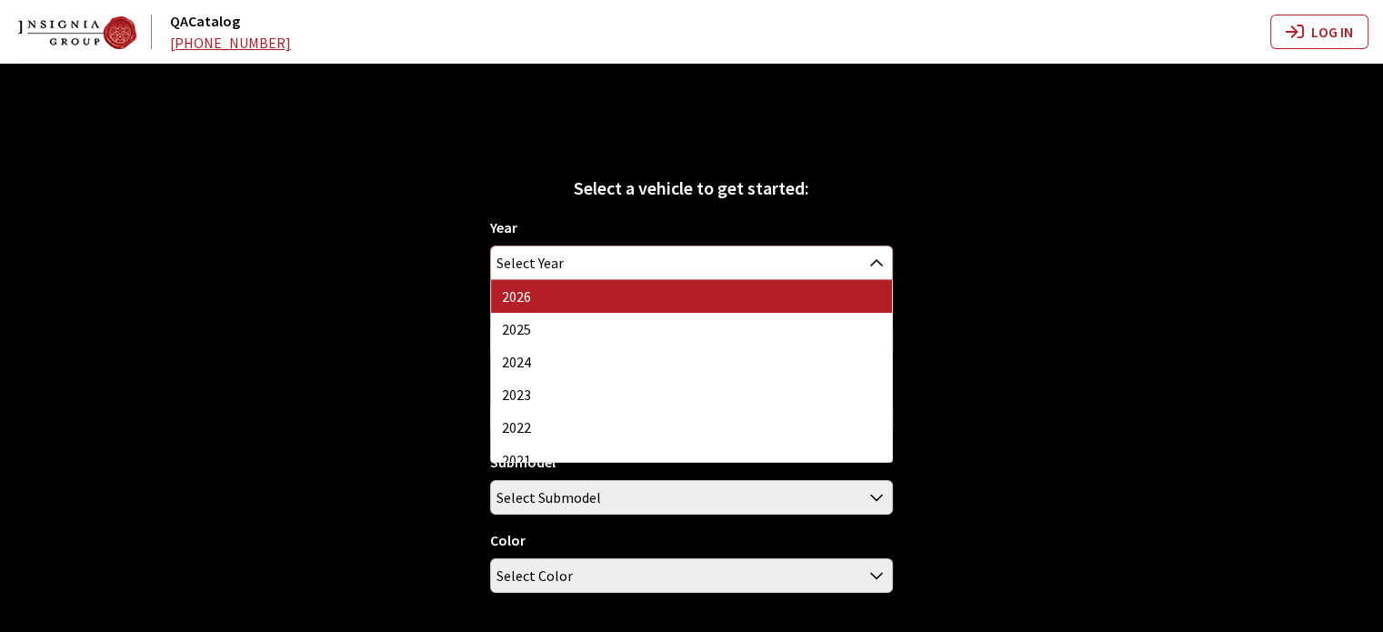
click at [608, 254] on span "Select Year" at bounding box center [691, 262] width 401 height 33
select select "44"
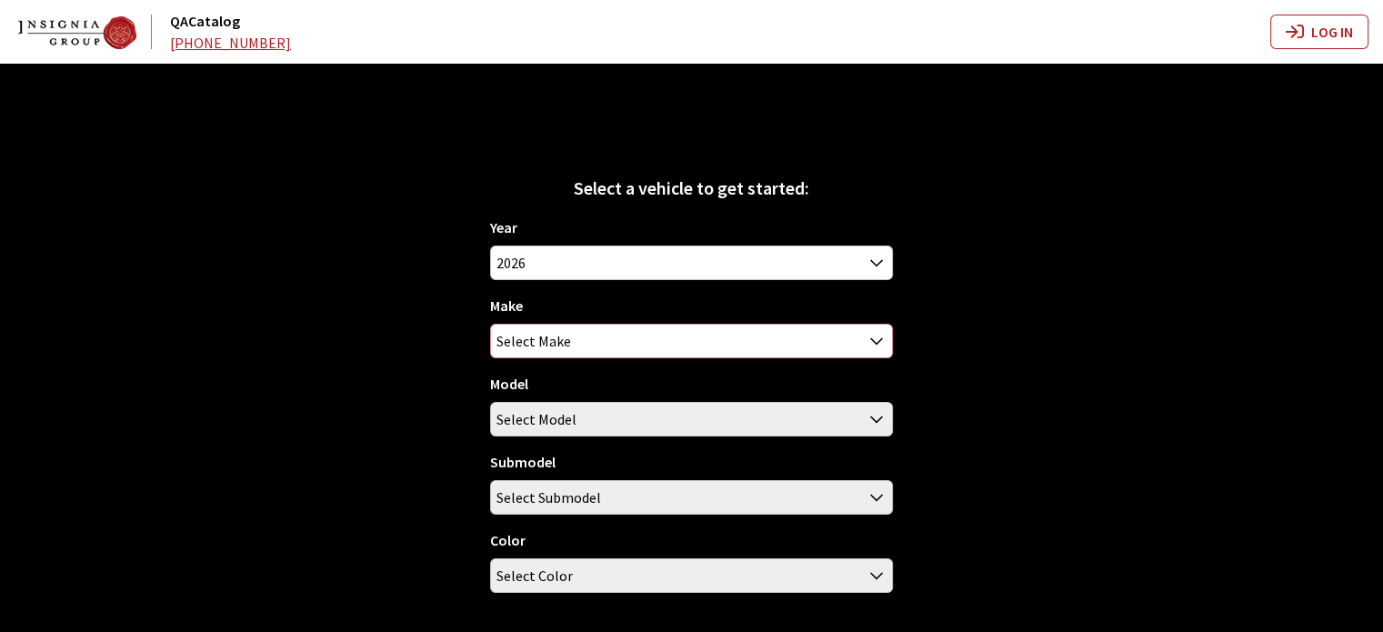
click at [617, 334] on span "Select Make" at bounding box center [691, 341] width 401 height 33
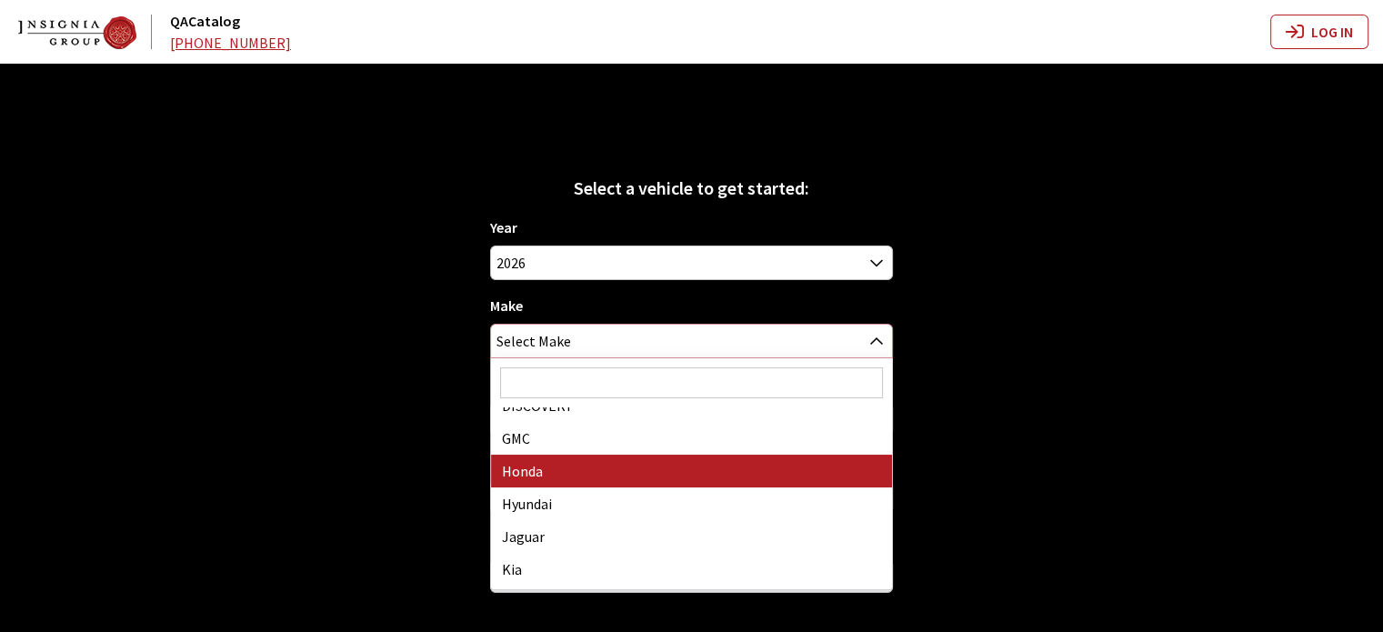
scroll to position [91, 0]
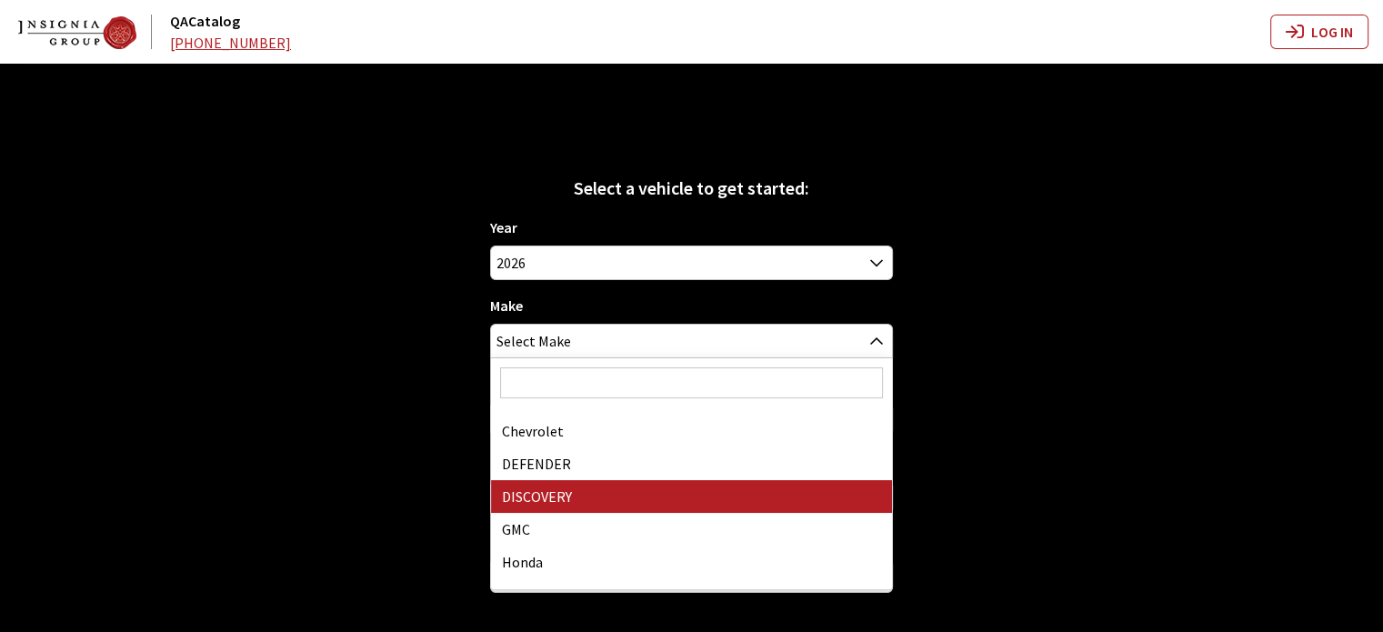
drag, startPoint x: 628, startPoint y: 494, endPoint x: 615, endPoint y: 452, distance: 44.0
select select "65"
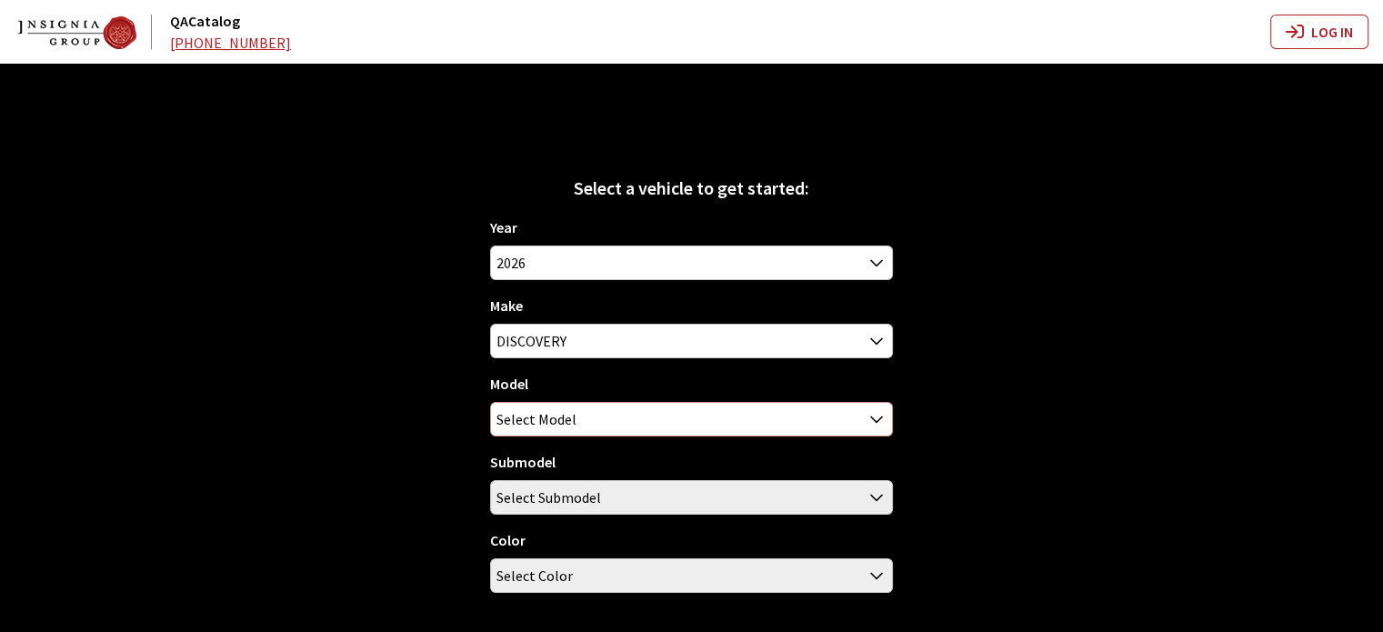
click at [607, 430] on span "Select Model" at bounding box center [691, 419] width 401 height 33
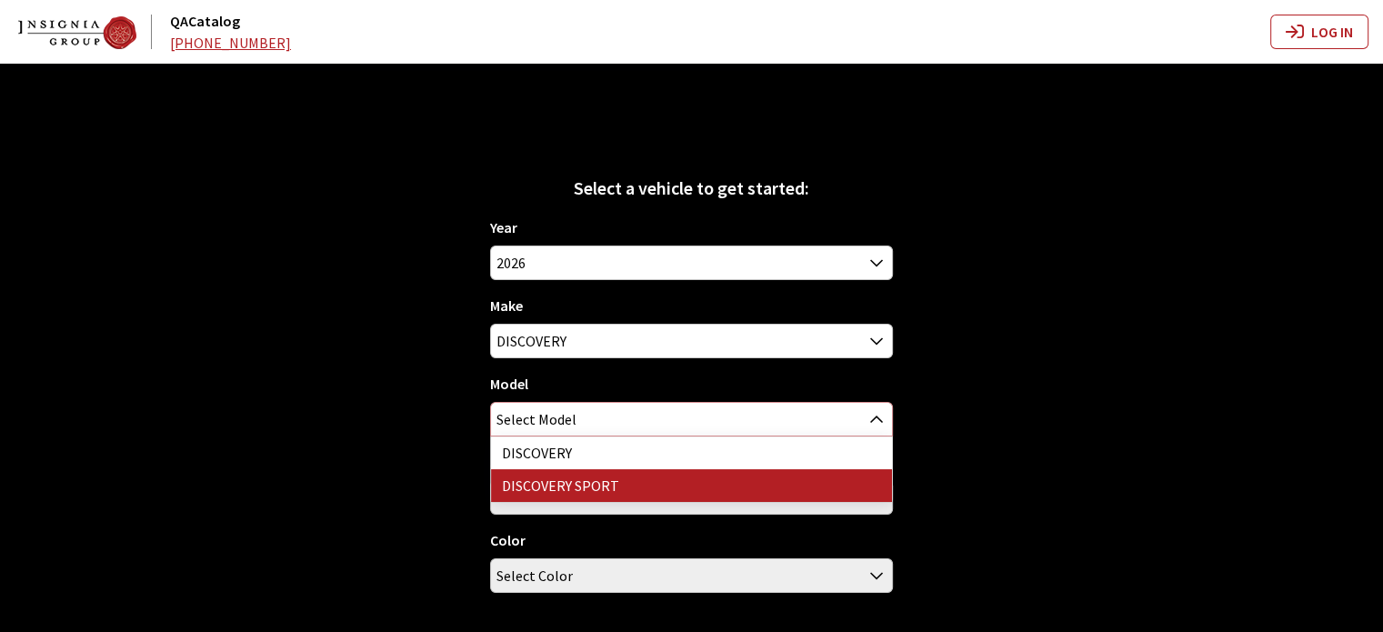
select select "1347"
select select "2745"
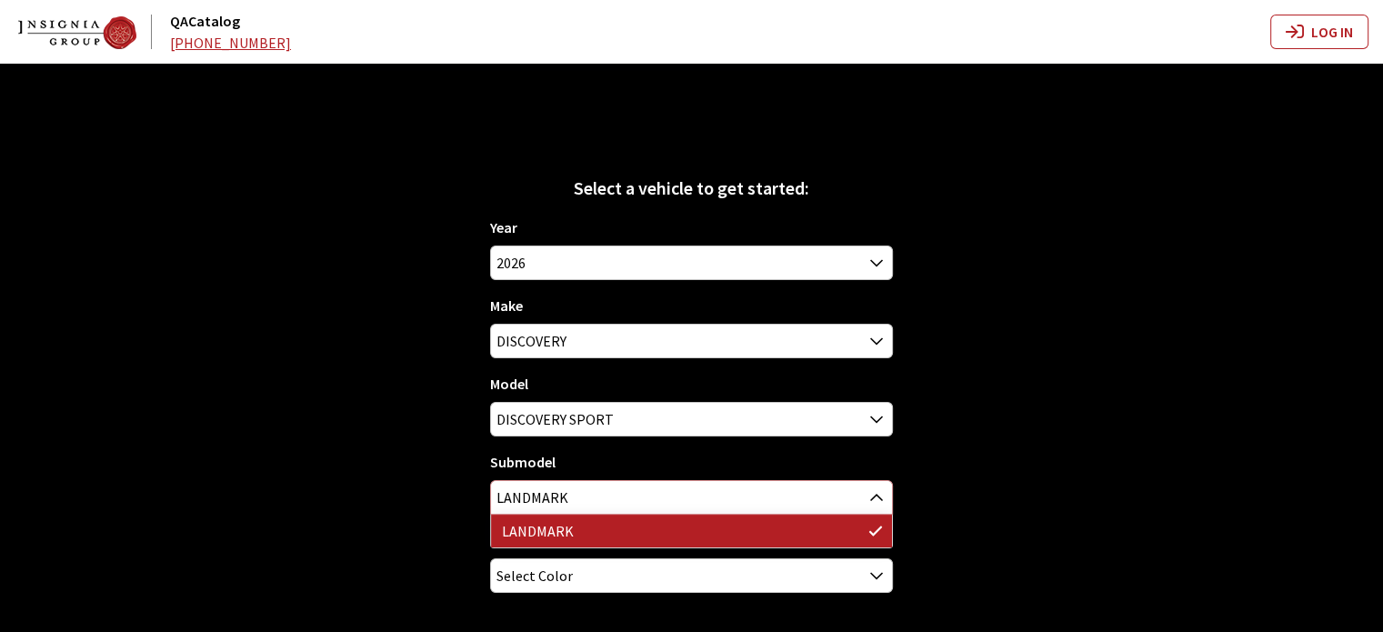
click at [616, 493] on span "LANDMARK" at bounding box center [691, 497] width 401 height 33
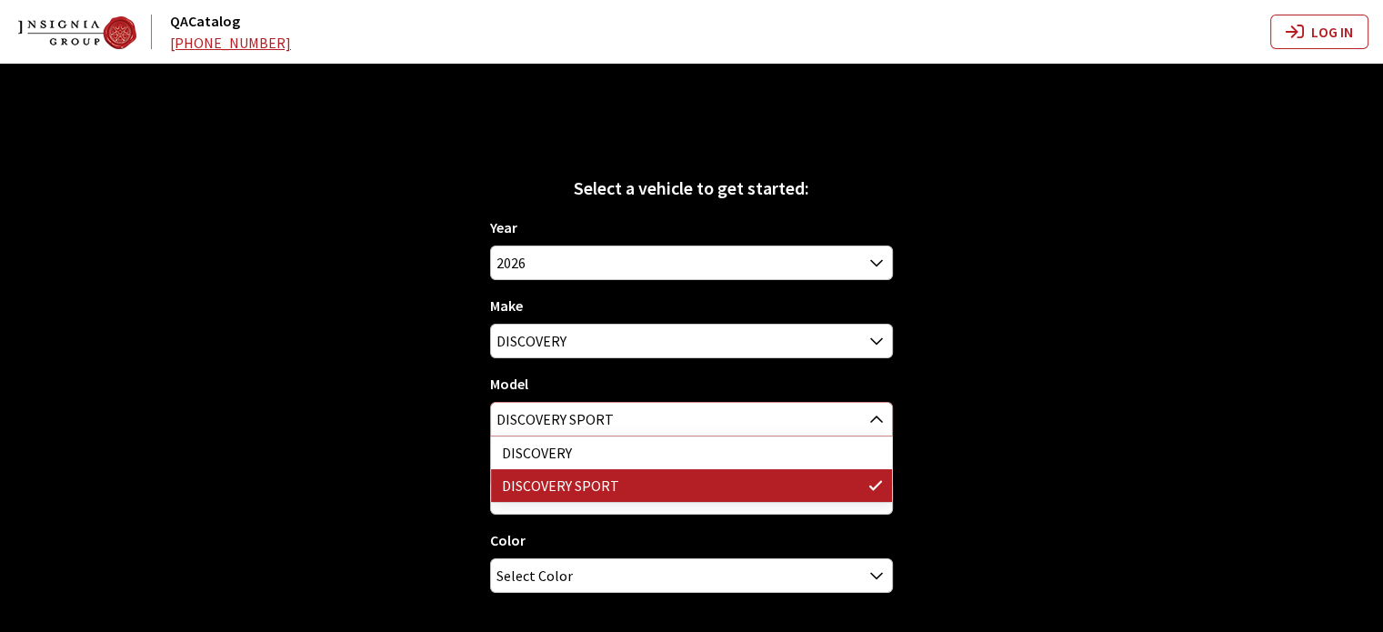
drag, startPoint x: 603, startPoint y: 428, endPoint x: 602, endPoint y: 468, distance: 40.0
click at [602, 433] on span "DISCOVERY SPORT" at bounding box center [691, 419] width 401 height 33
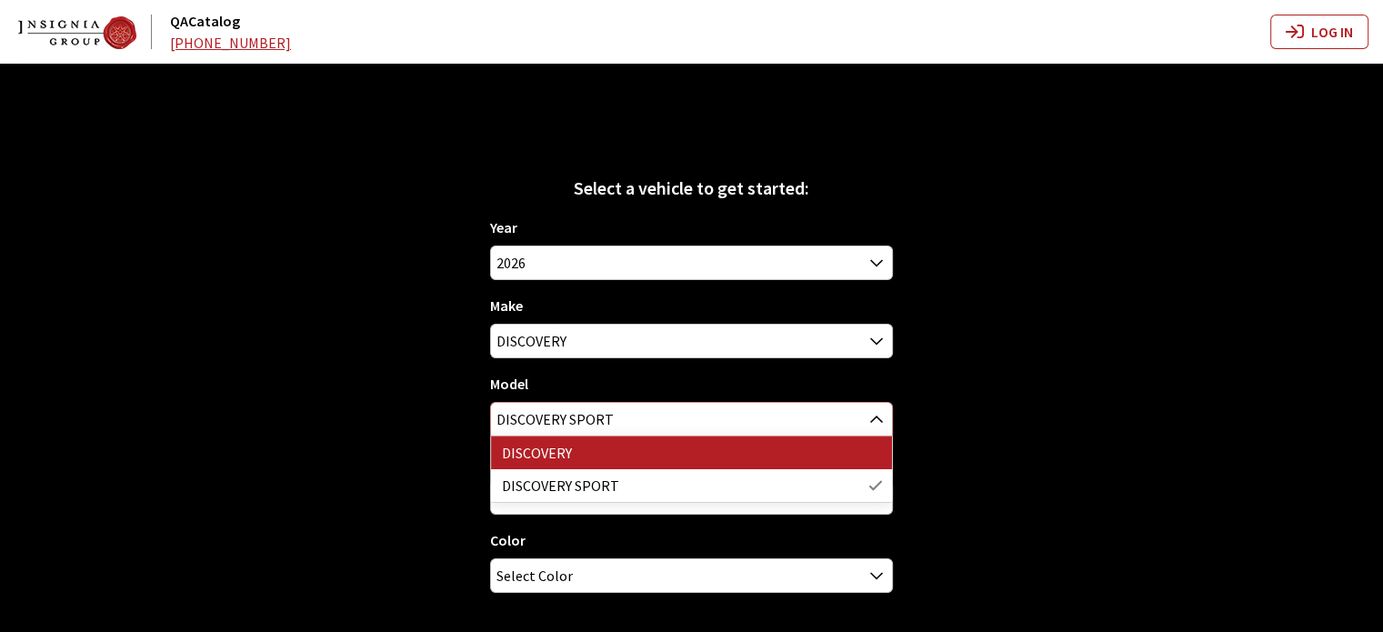
select select "1346"
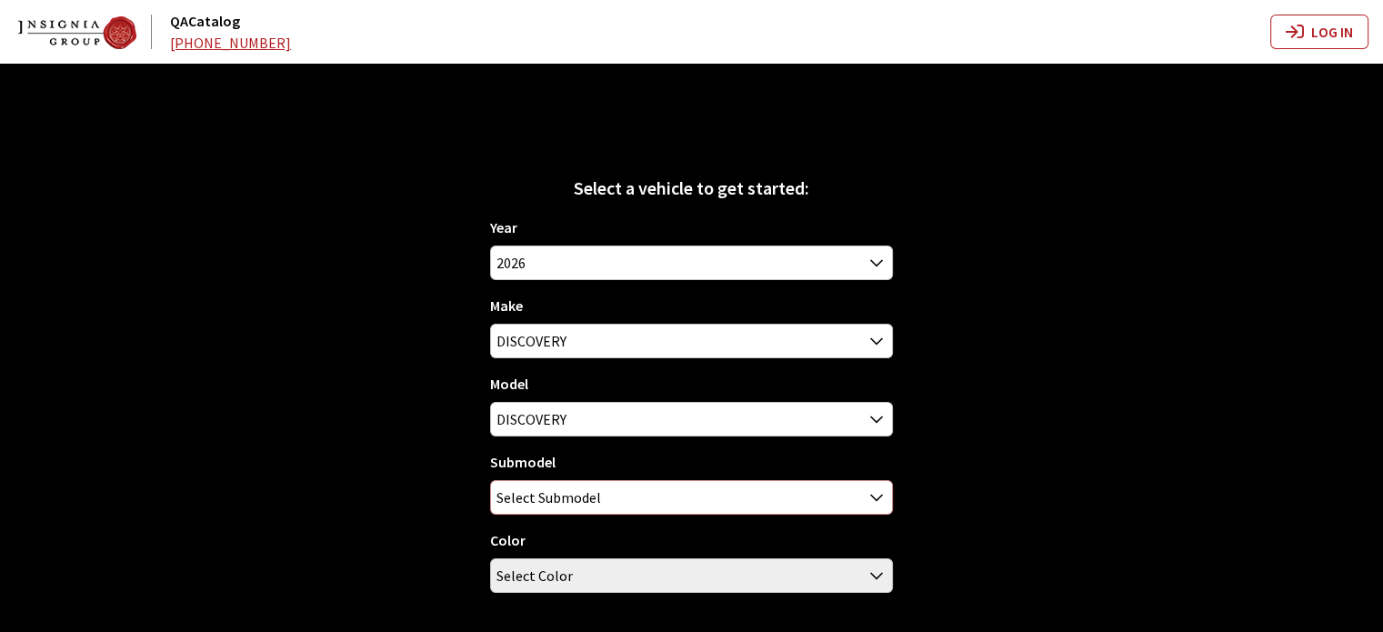
click at [585, 492] on span "Select Submodel" at bounding box center [548, 497] width 105 height 33
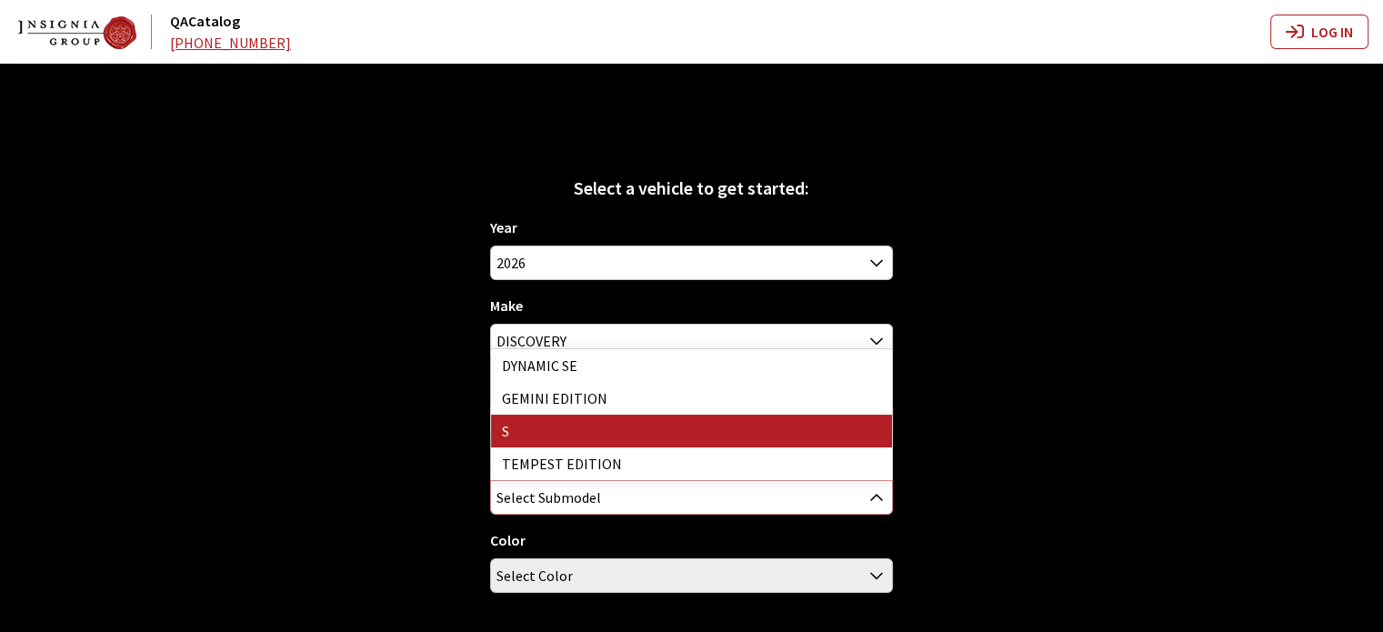
select select "129"
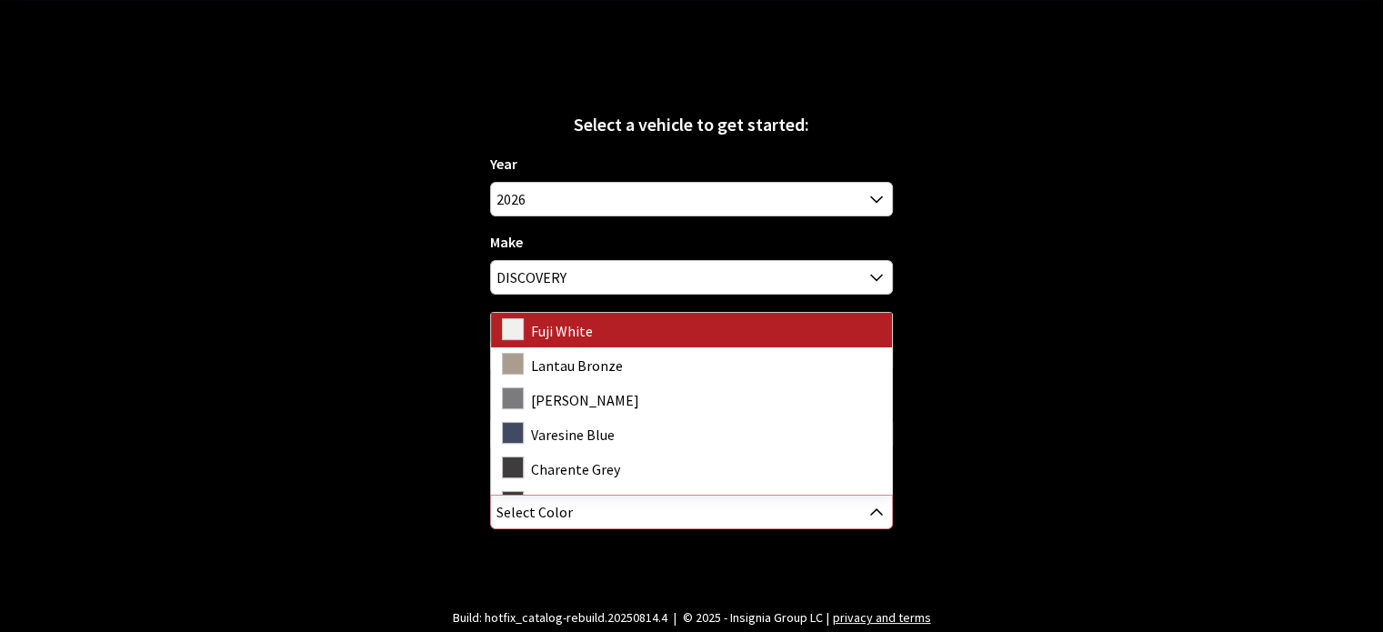
click at [576, 514] on span "Select Color" at bounding box center [691, 512] width 401 height 33
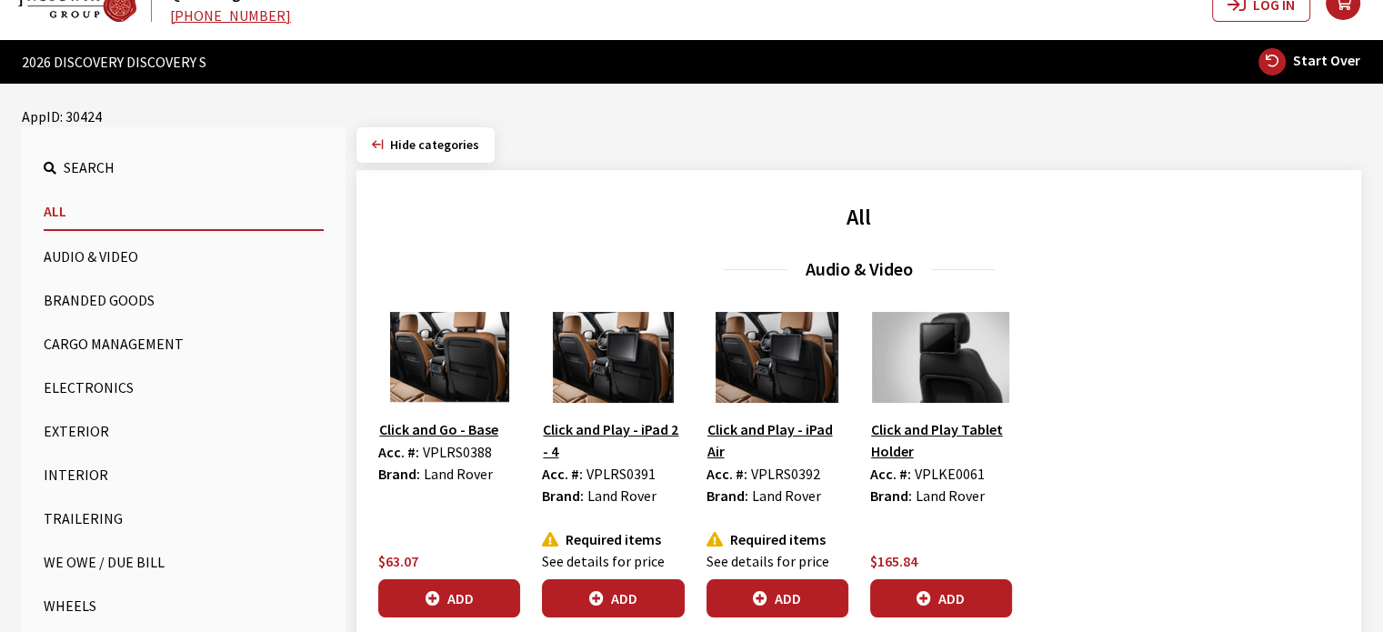
scroll to position [0, 0]
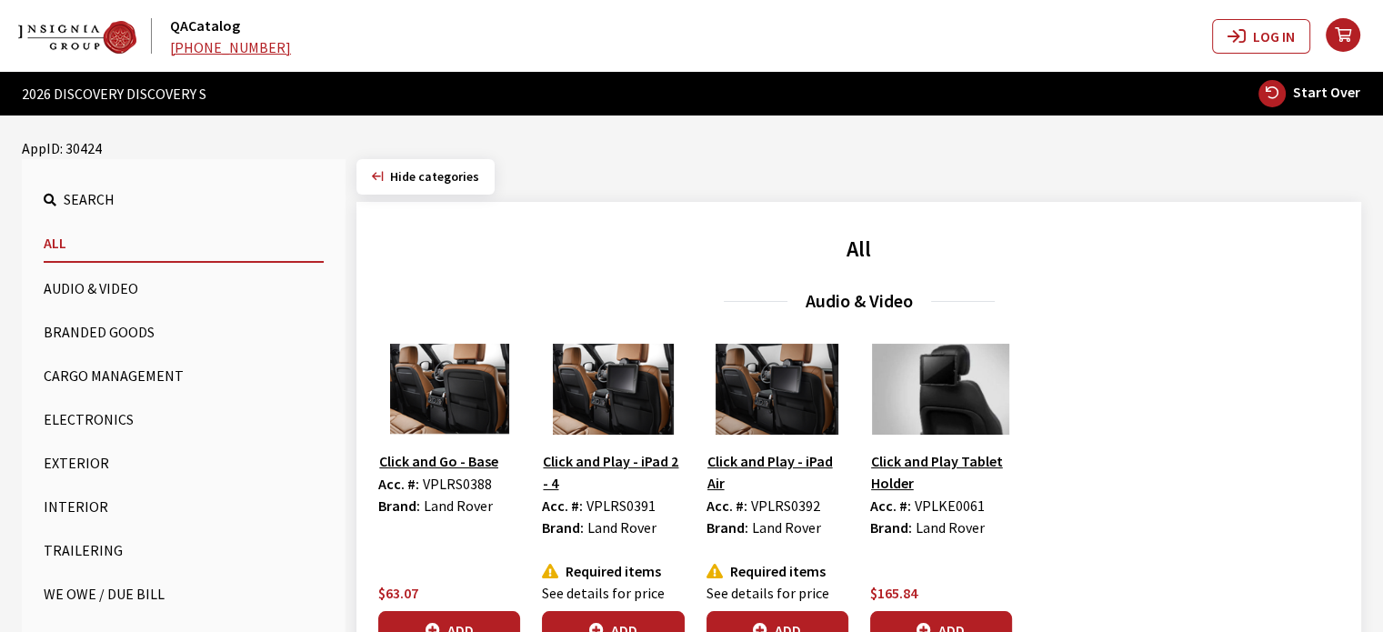
click at [395, 183] on span "Hide categories" at bounding box center [434, 176] width 89 height 16
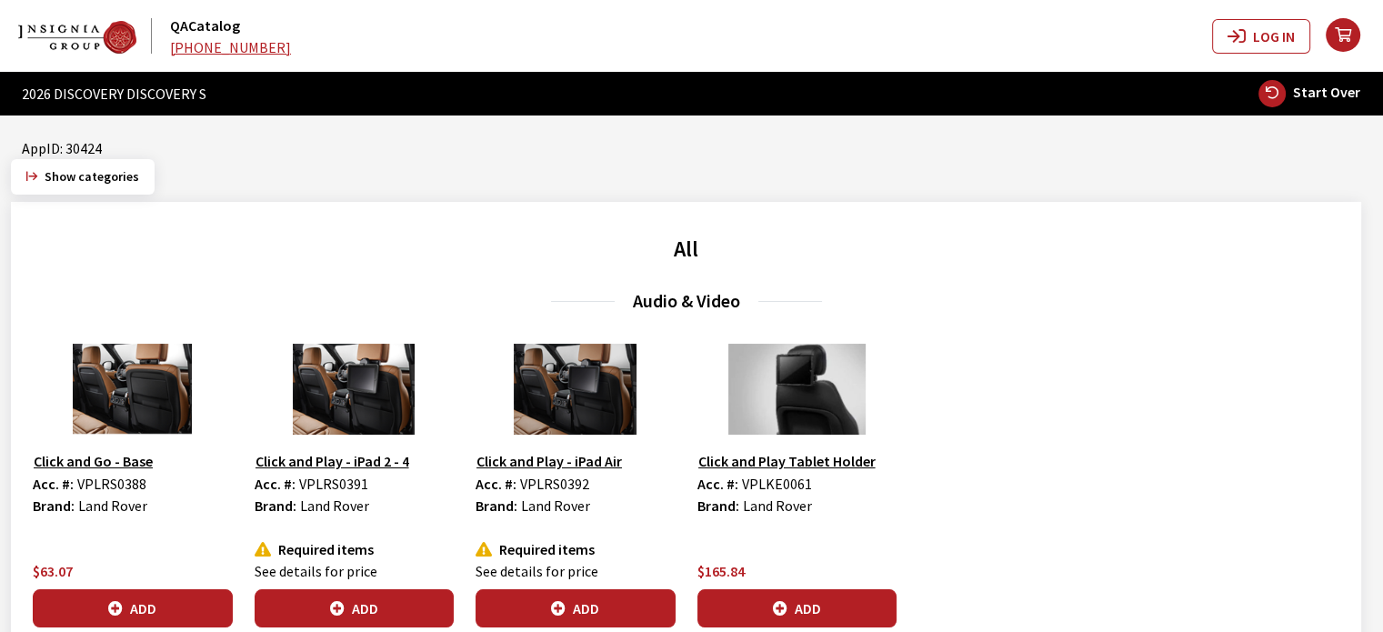
click at [105, 148] on div "Show vehicle AppID: 30424" at bounding box center [691, 148] width 1383 height 22
click at [103, 178] on span "Show categories" at bounding box center [92, 176] width 95 height 16
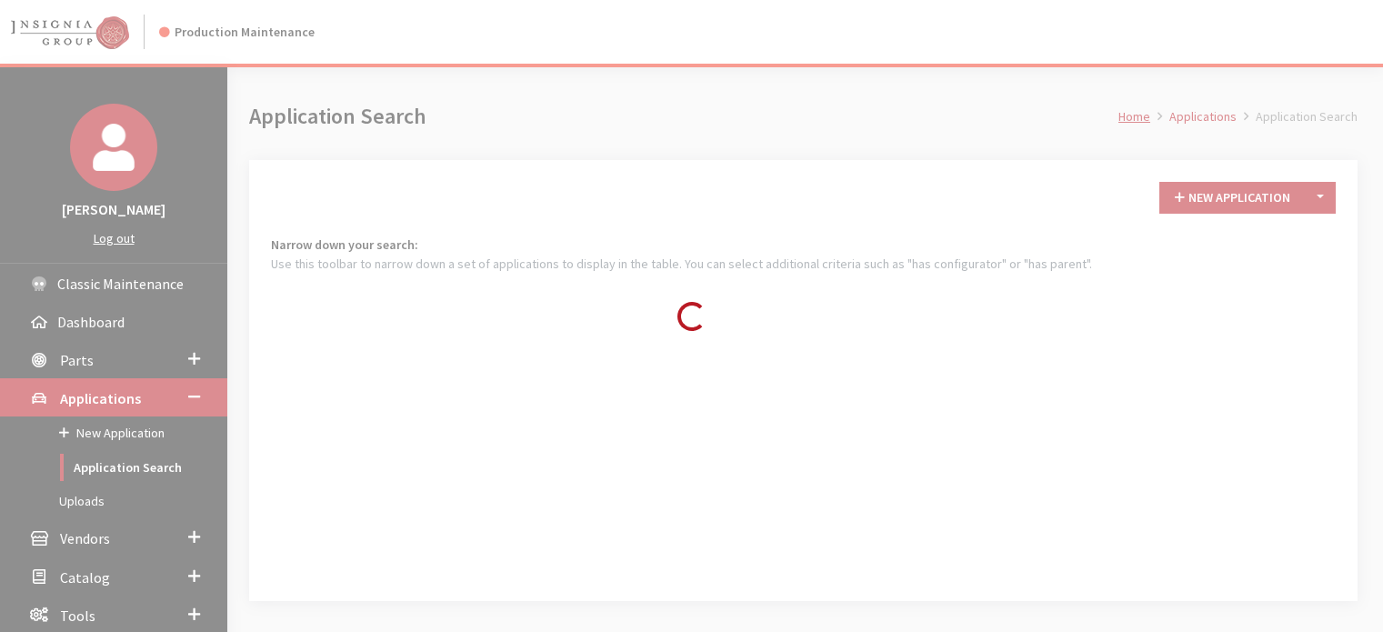
scroll to position [5, 0]
